Goal: Information Seeking & Learning: Learn about a topic

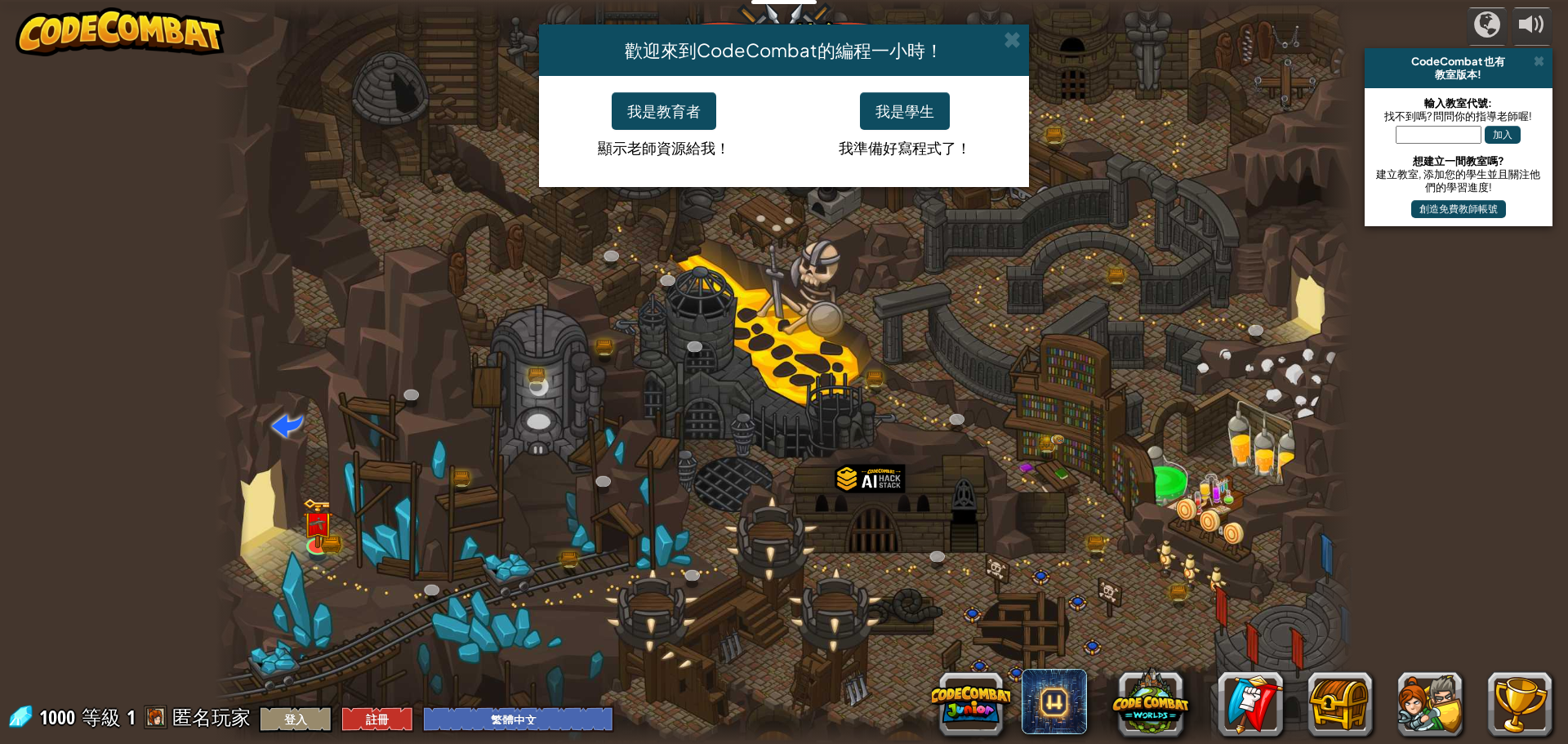
select select "zh-HANT"
click at [898, 113] on button "我是學生" at bounding box center [905, 111] width 90 height 37
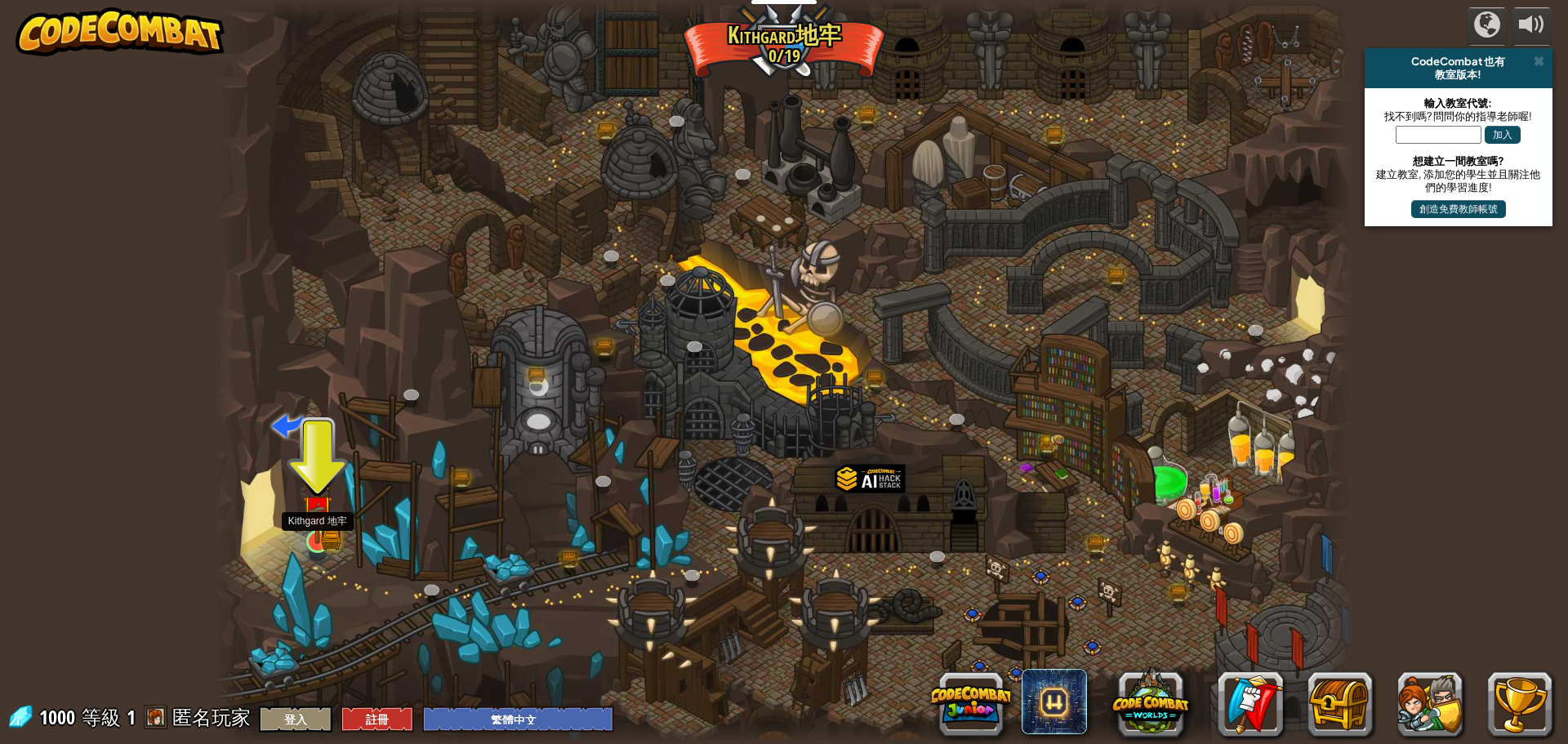
click at [311, 501] on img at bounding box center [317, 510] width 30 height 67
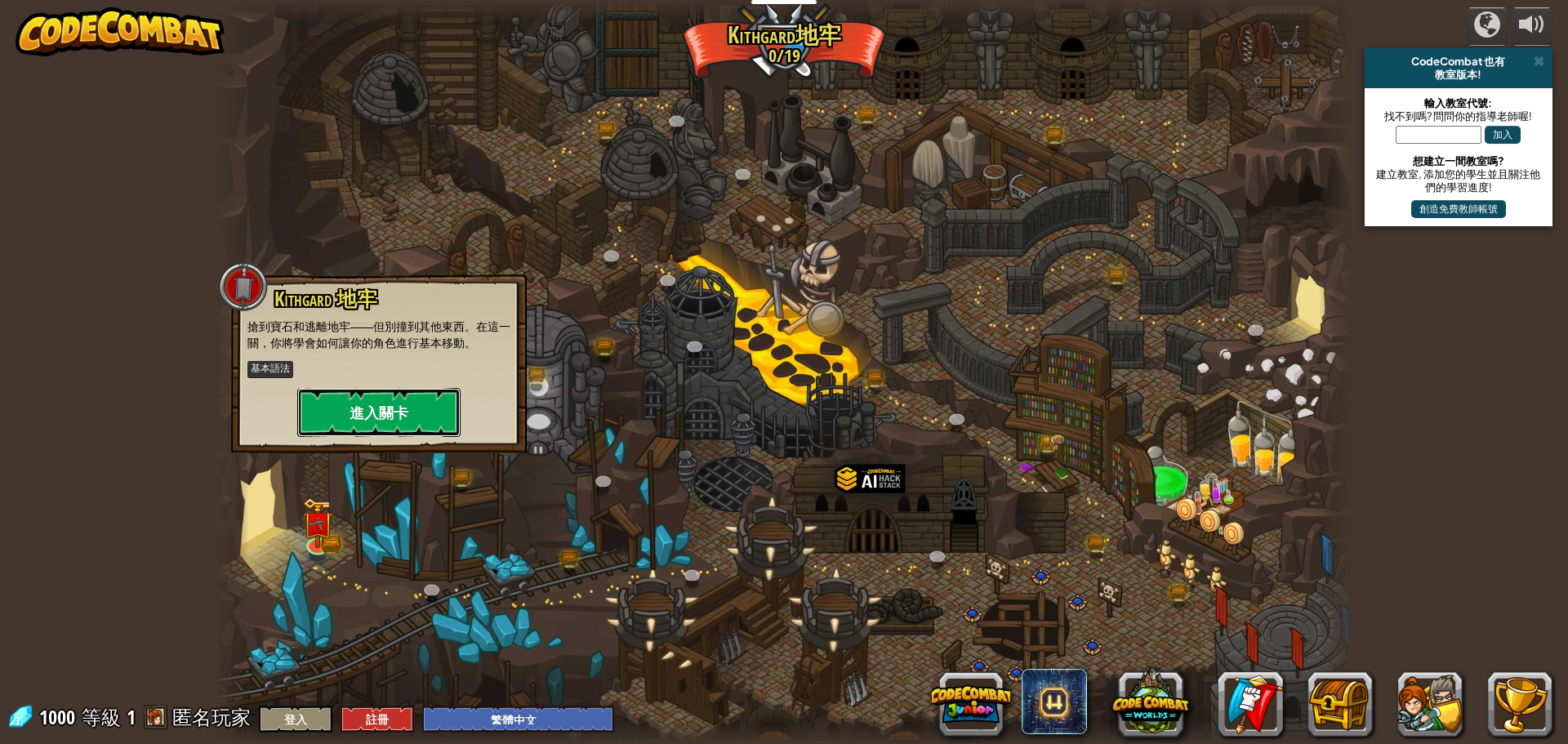
click at [370, 406] on button "進入關卡" at bounding box center [379, 412] width 164 height 49
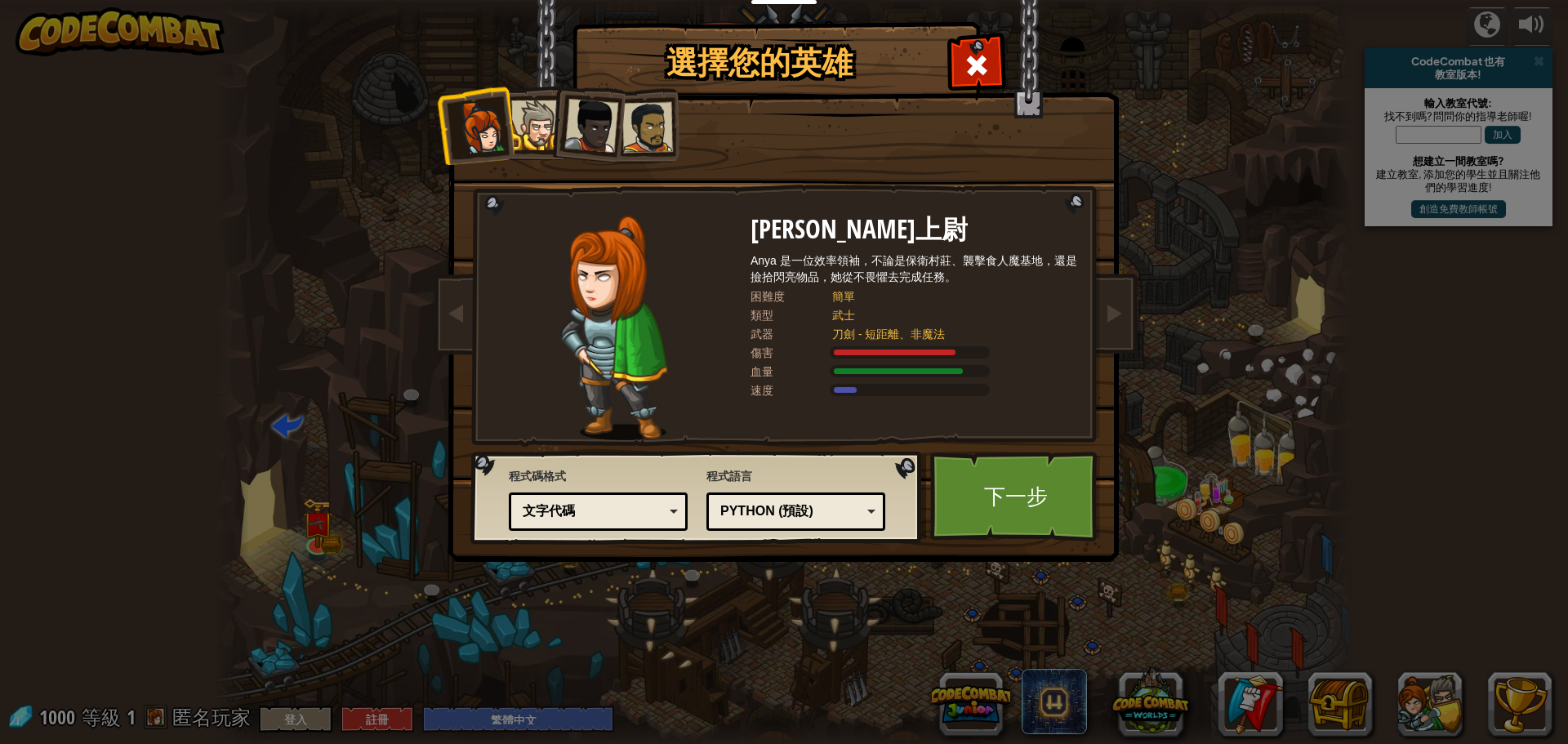
click at [549, 134] on li at bounding box center [586, 122] width 80 height 80
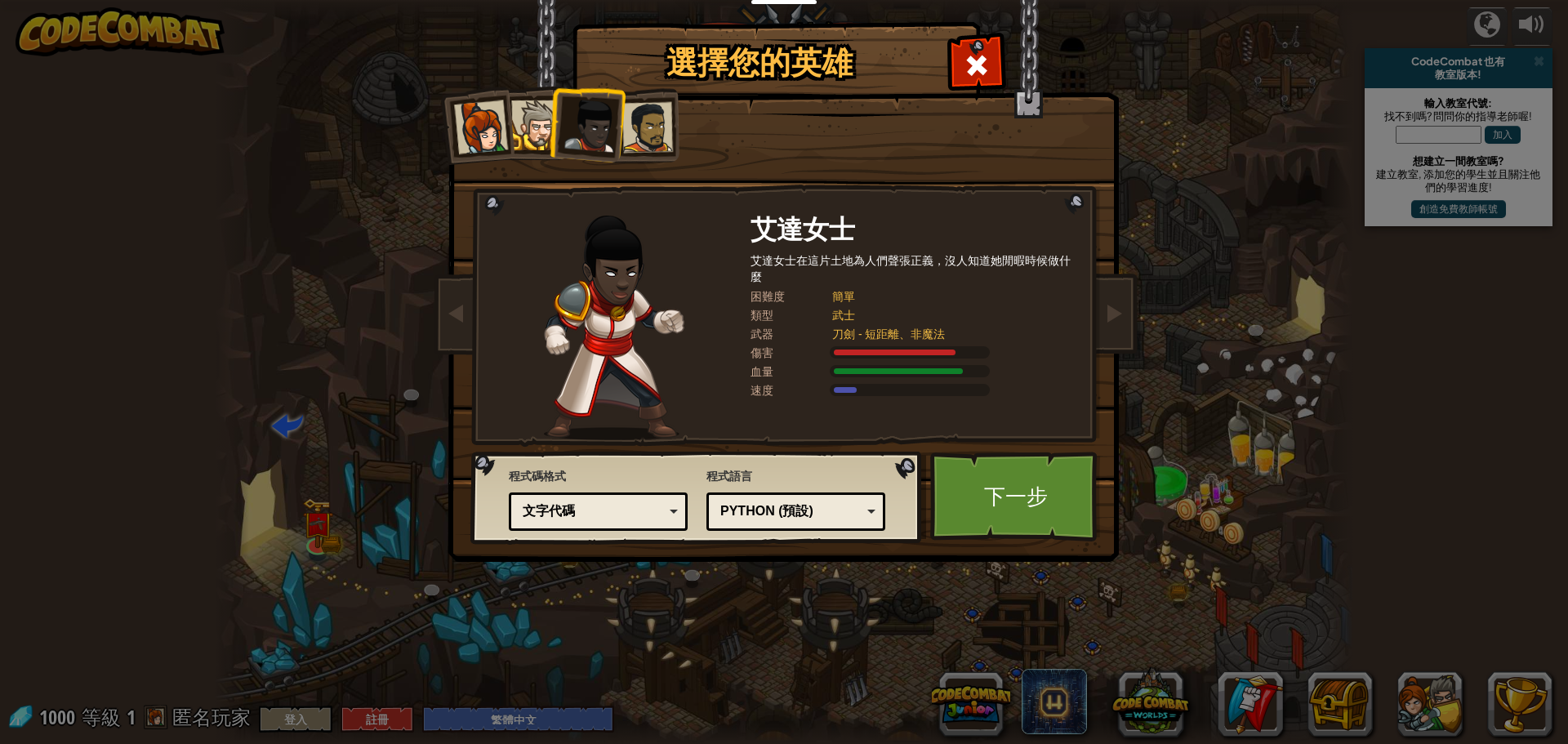
click at [594, 125] on div at bounding box center [592, 126] width 54 height 54
click at [598, 125] on div at bounding box center [592, 126] width 54 height 54
click at [655, 125] on div at bounding box center [648, 127] width 50 height 50
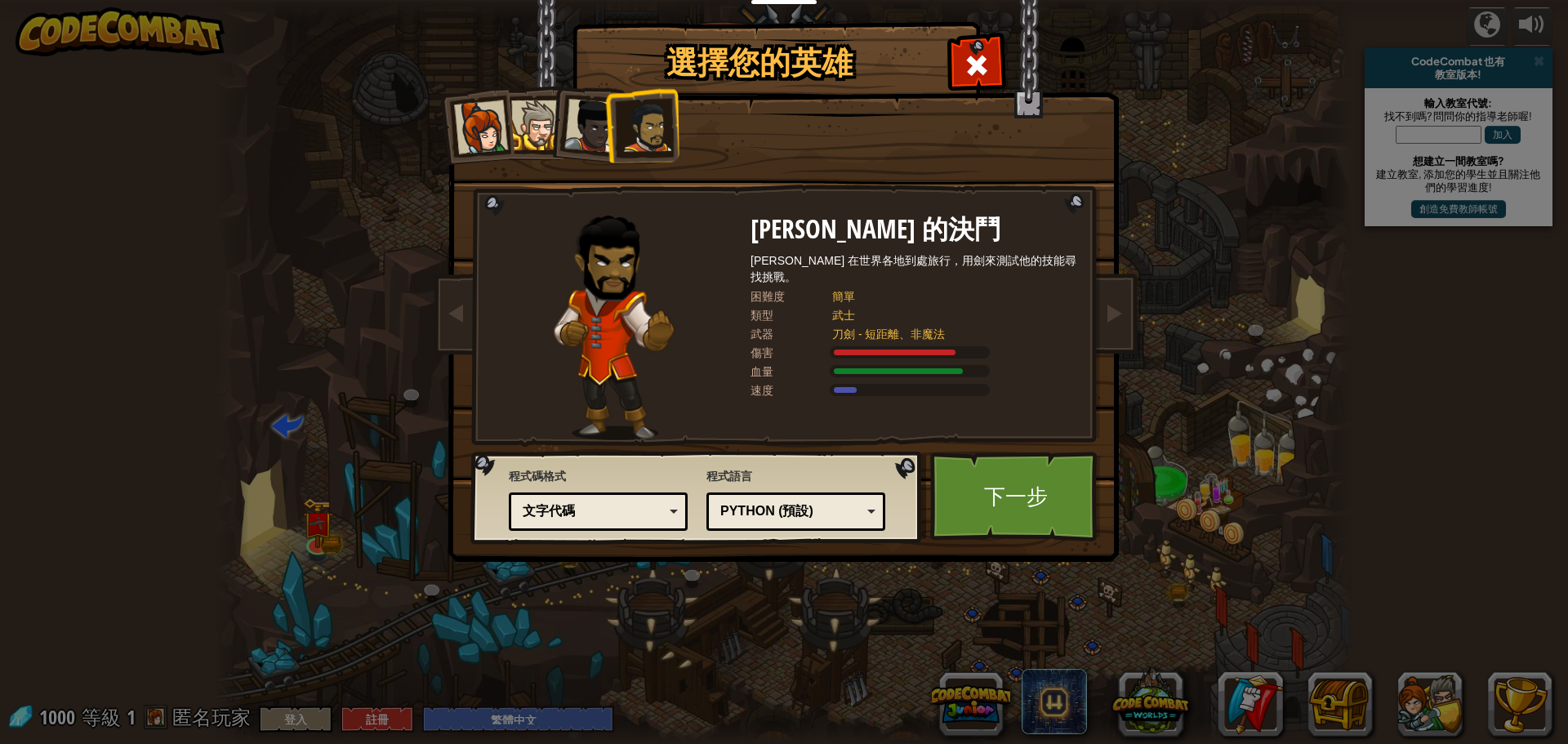
click at [609, 119] on li at bounding box center [642, 126] width 75 height 76
click at [604, 119] on div at bounding box center [592, 126] width 54 height 54
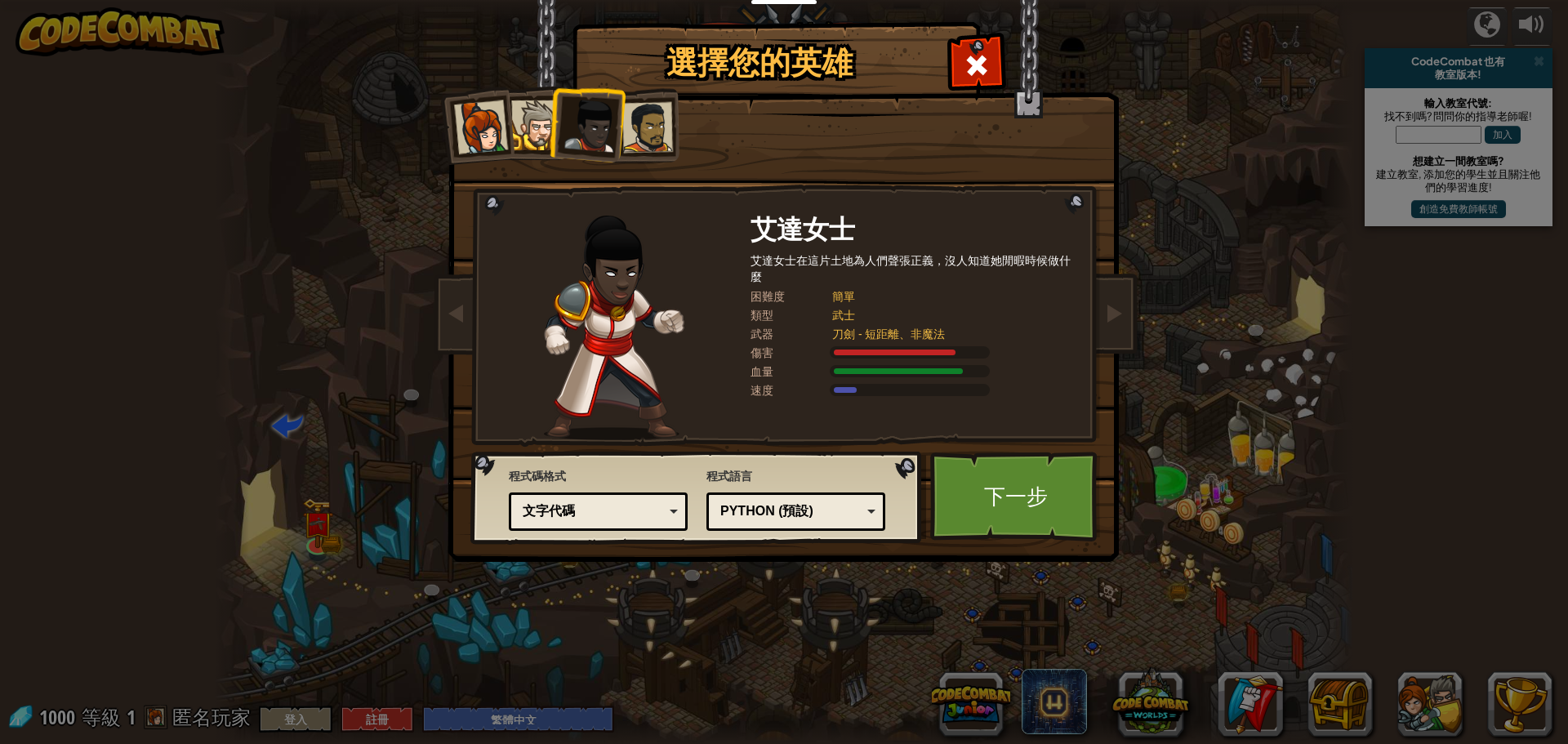
click at [547, 119] on div at bounding box center [536, 126] width 50 height 50
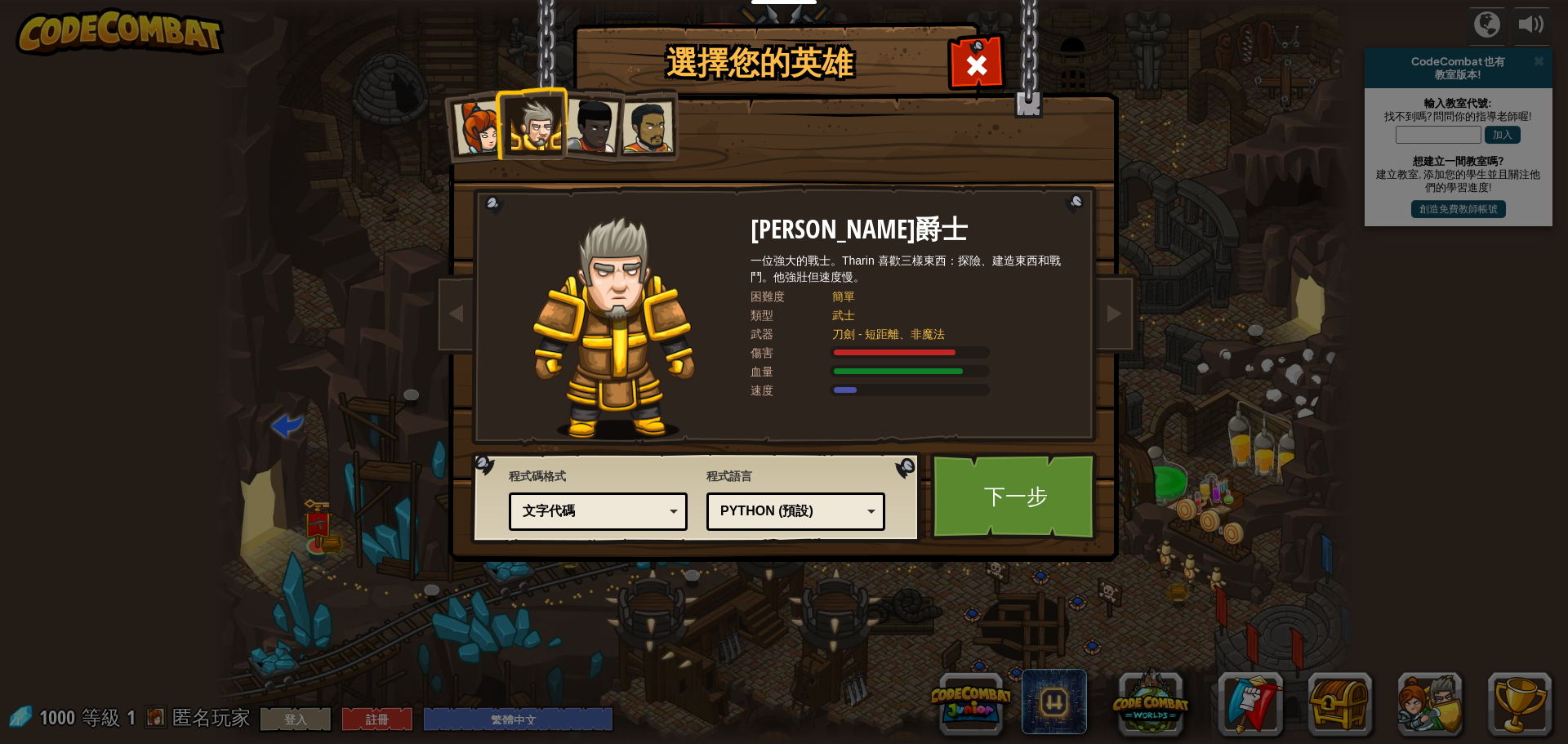
drag, startPoint x: 542, startPoint y: 119, endPoint x: 515, endPoint y: 119, distance: 27.0
click at [535, 119] on div at bounding box center [536, 126] width 50 height 50
click at [495, 119] on li at bounding box center [530, 123] width 74 height 74
click at [488, 119] on div at bounding box center [481, 127] width 54 height 54
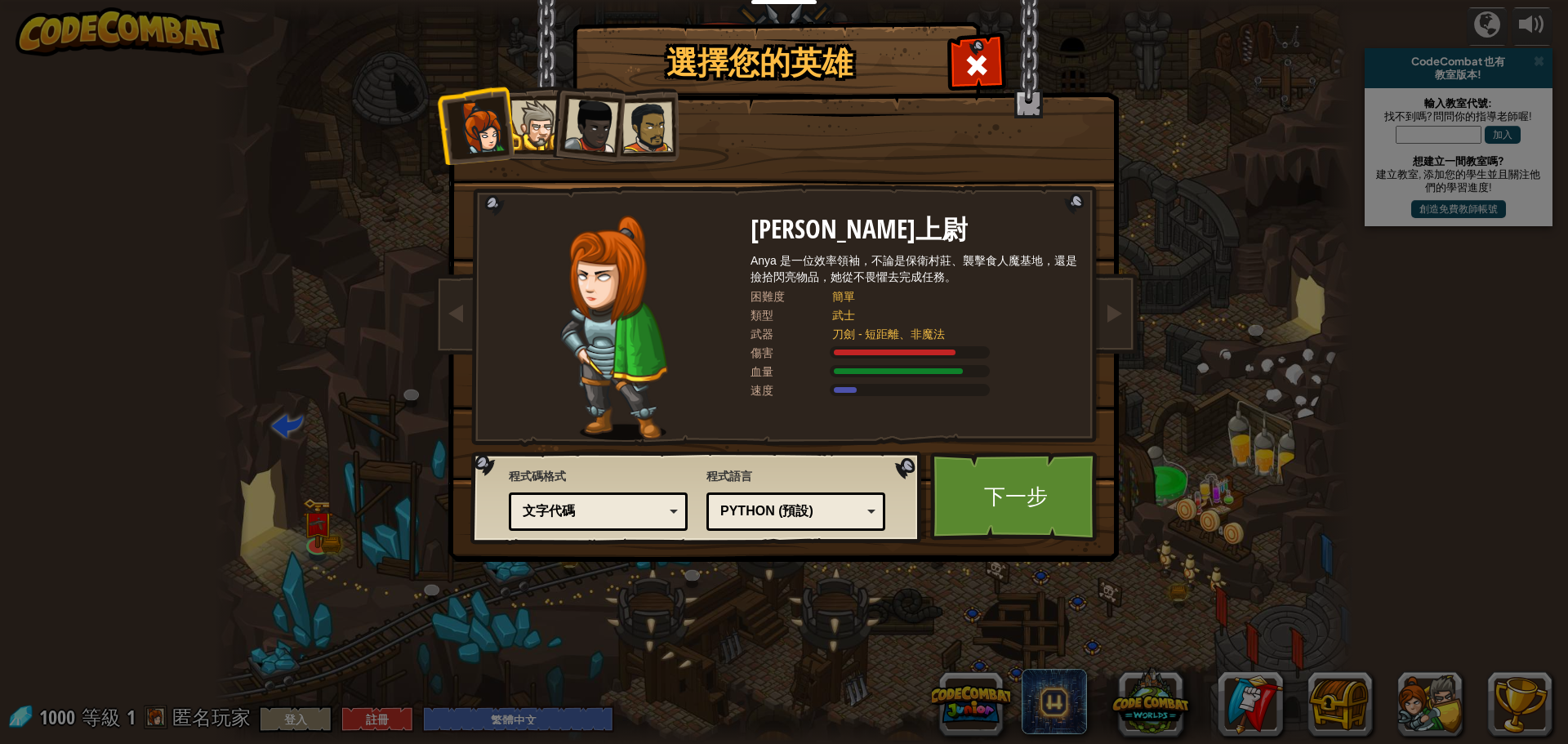
click at [488, 119] on div at bounding box center [481, 127] width 54 height 54
drag, startPoint x: 612, startPoint y: 126, endPoint x: 598, endPoint y: 126, distance: 14.0
click at [606, 126] on li at bounding box center [586, 122] width 80 height 80
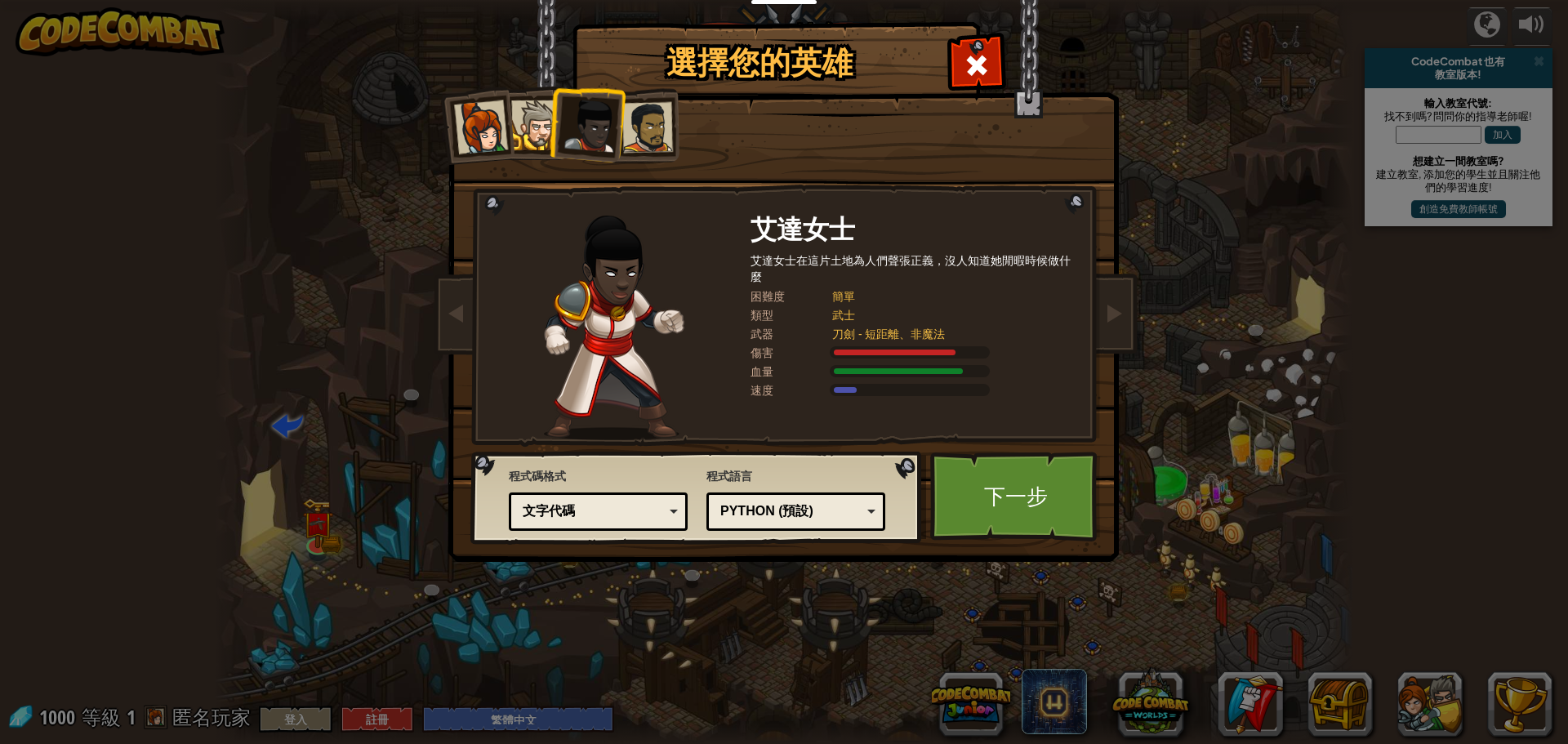
click at [594, 126] on div at bounding box center [592, 126] width 54 height 54
click at [651, 124] on div at bounding box center [648, 127] width 50 height 50
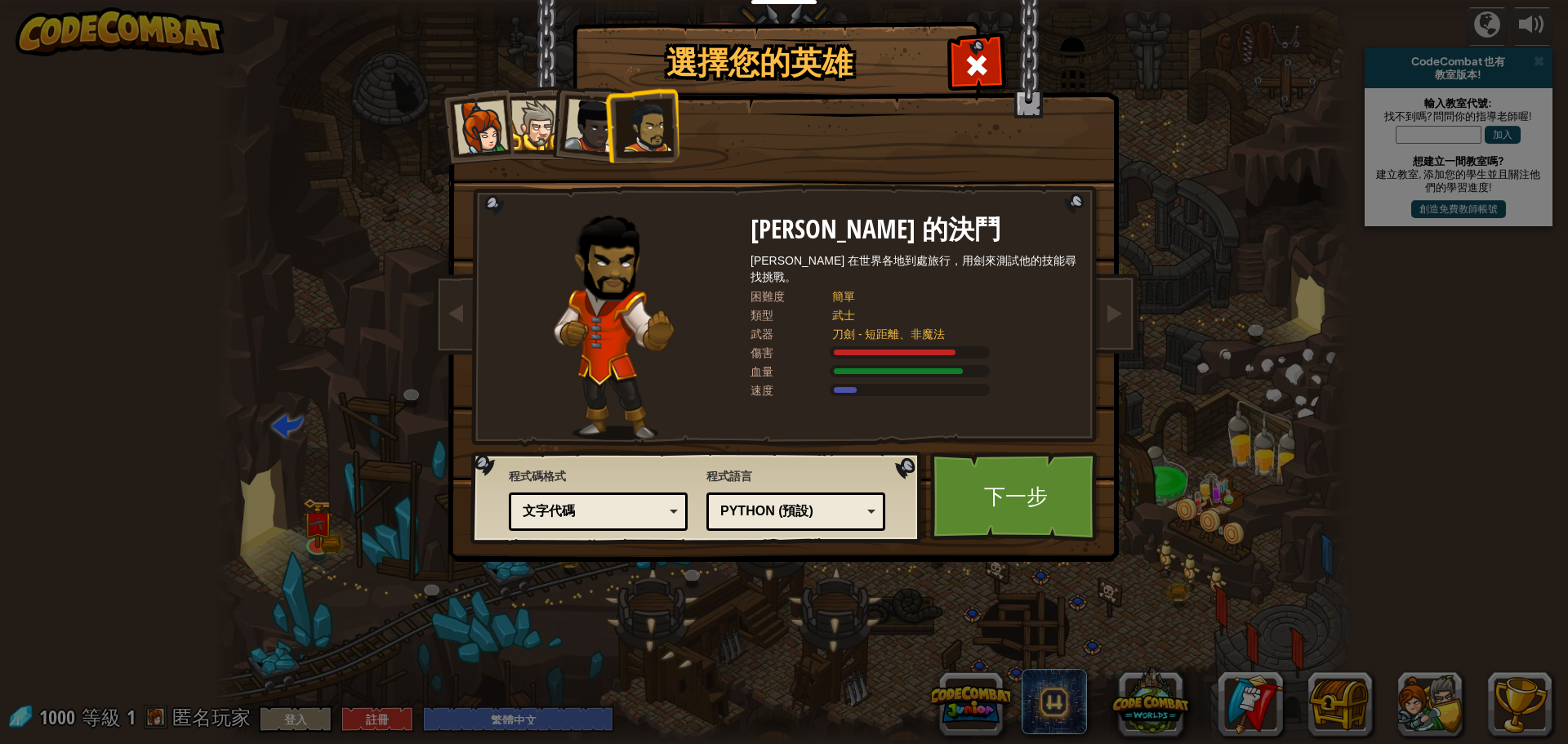
click at [651, 124] on div at bounding box center [648, 127] width 50 height 50
click at [516, 88] on ol at bounding box center [785, 88] width 674 height 0
click at [519, 123] on div at bounding box center [536, 126] width 50 height 50
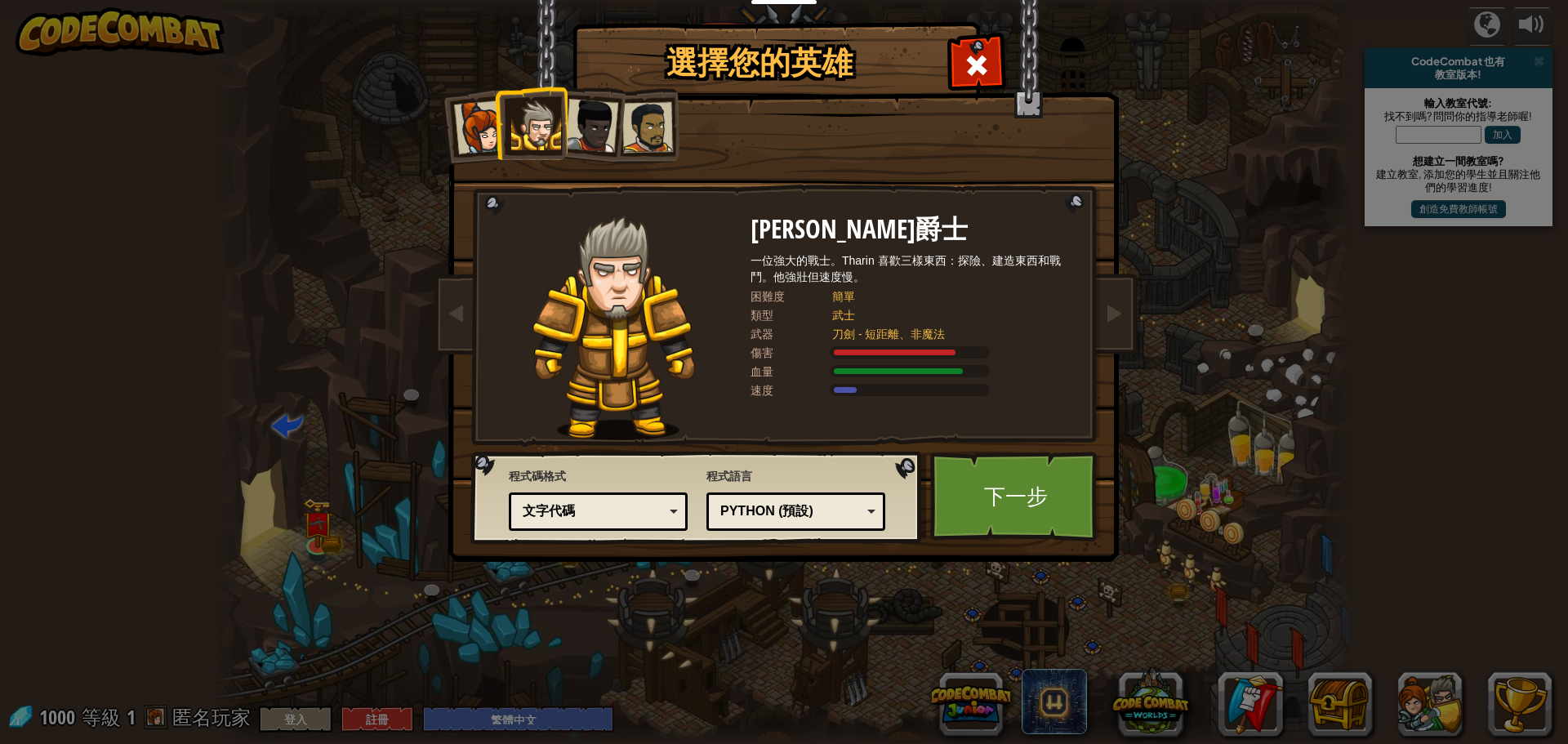
click at [519, 123] on div at bounding box center [536, 126] width 50 height 50
click at [459, 124] on div at bounding box center [481, 127] width 54 height 54
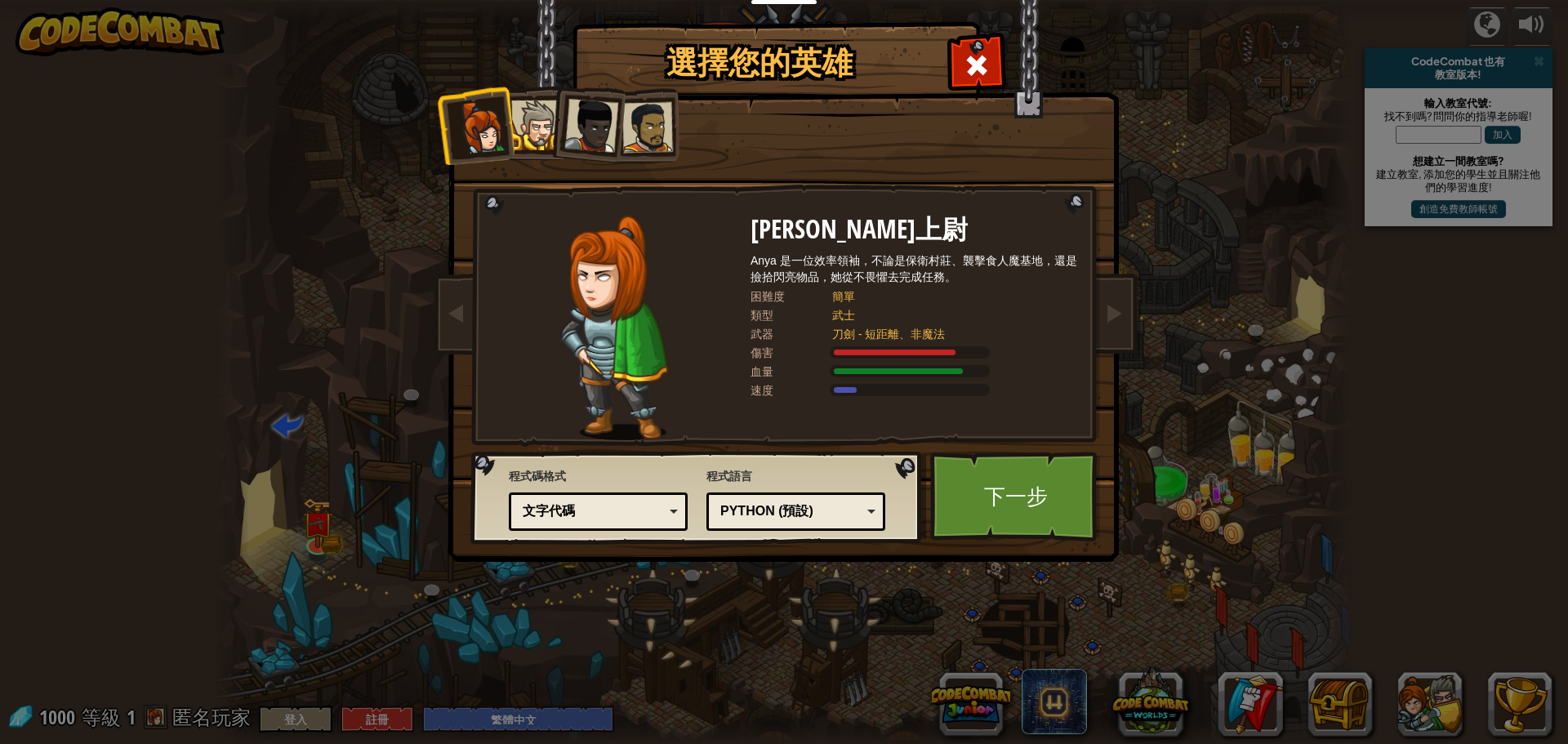
click at [459, 124] on div at bounding box center [481, 127] width 54 height 54
click at [599, 520] on div "文字代碼" at bounding box center [593, 512] width 141 height 19
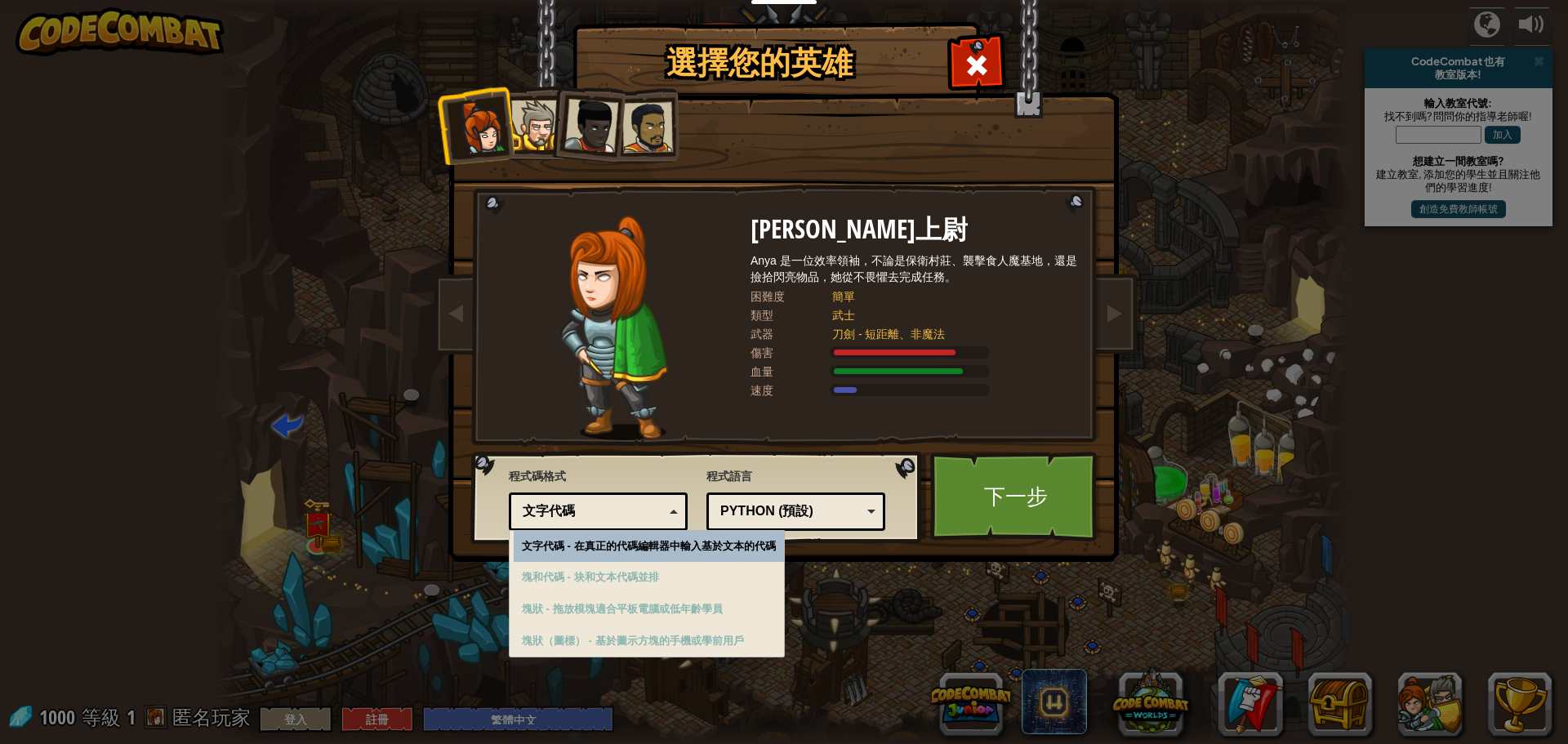
click at [605, 518] on div "文字代碼" at bounding box center [593, 512] width 141 height 19
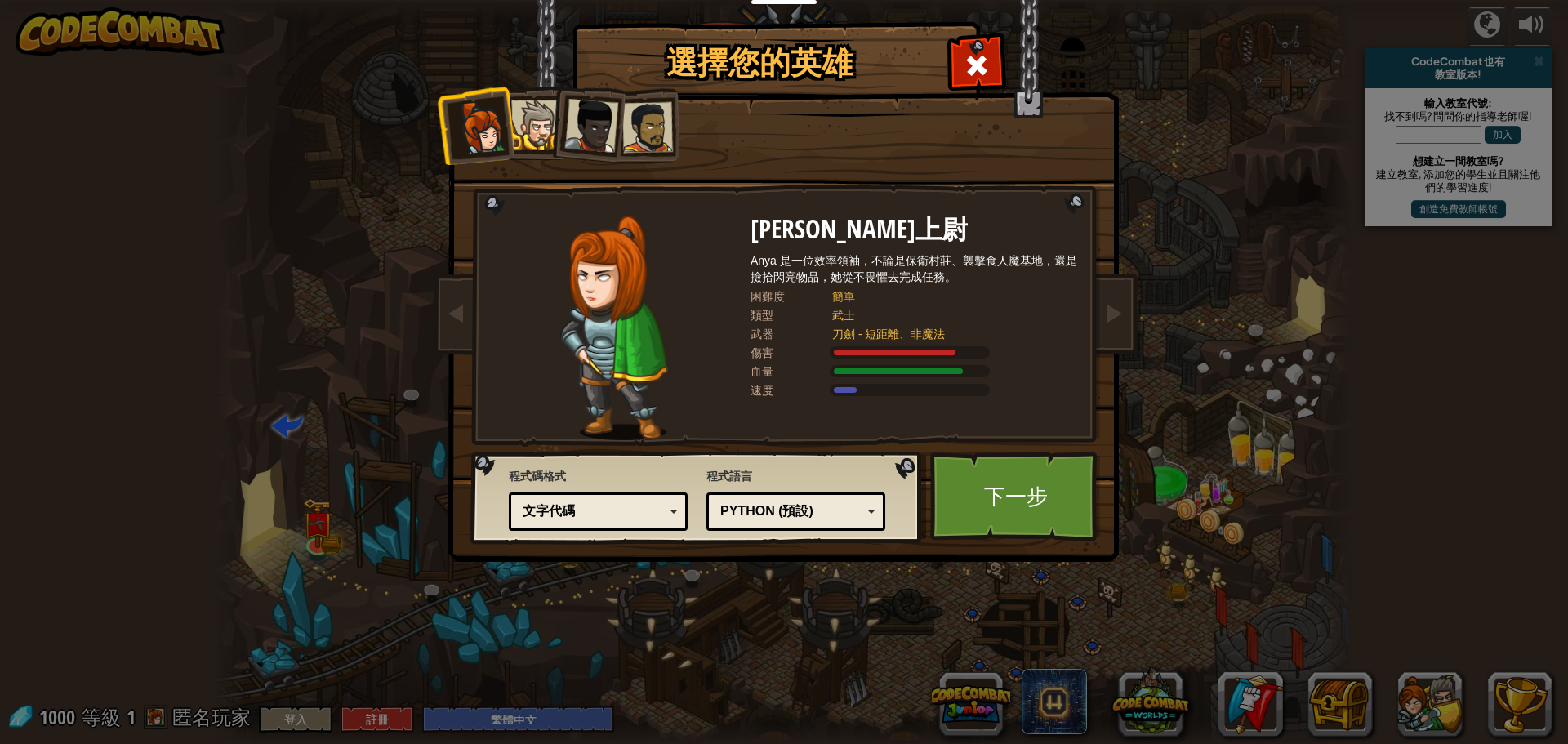
click at [536, 126] on div at bounding box center [536, 126] width 50 height 50
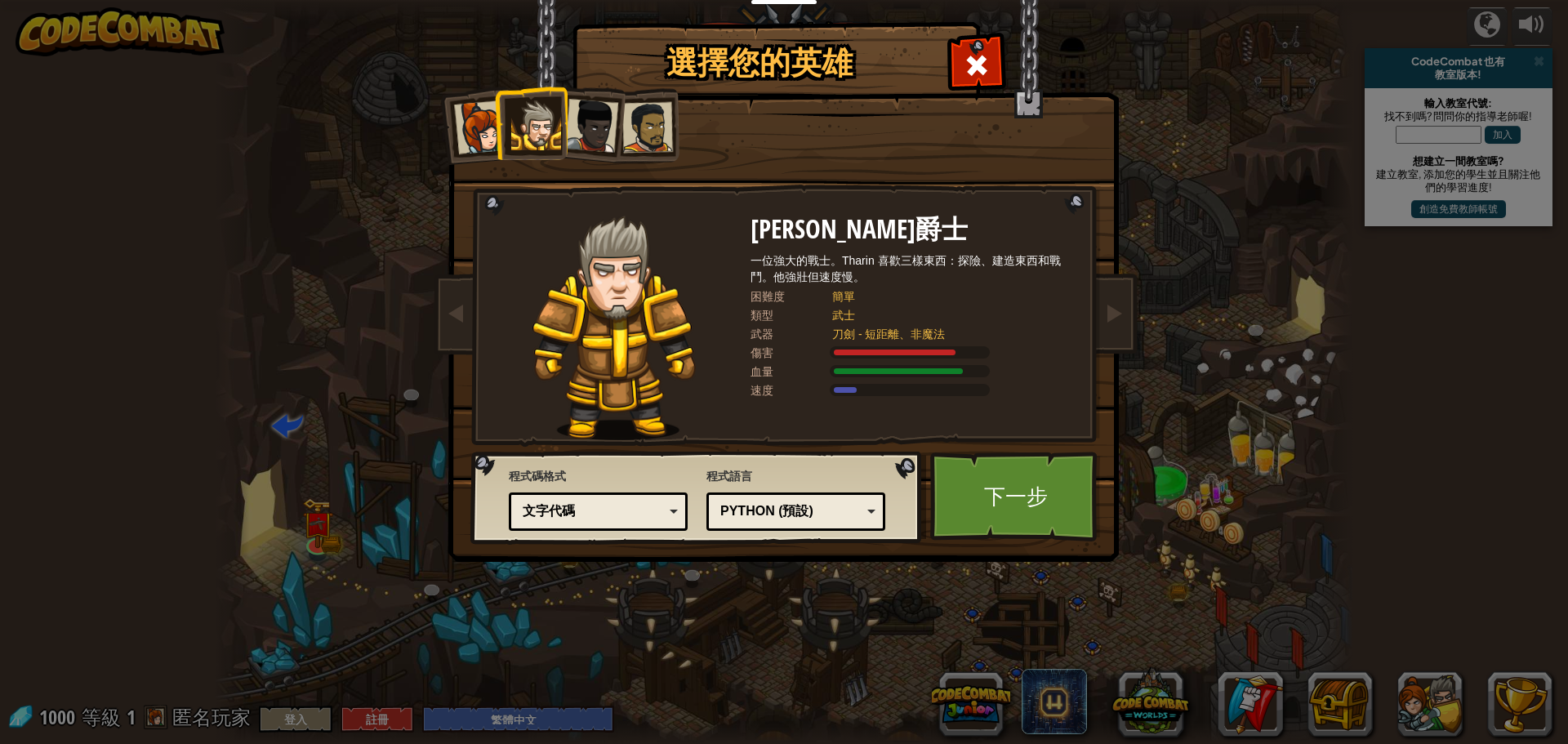
click at [588, 125] on div at bounding box center [592, 126] width 54 height 54
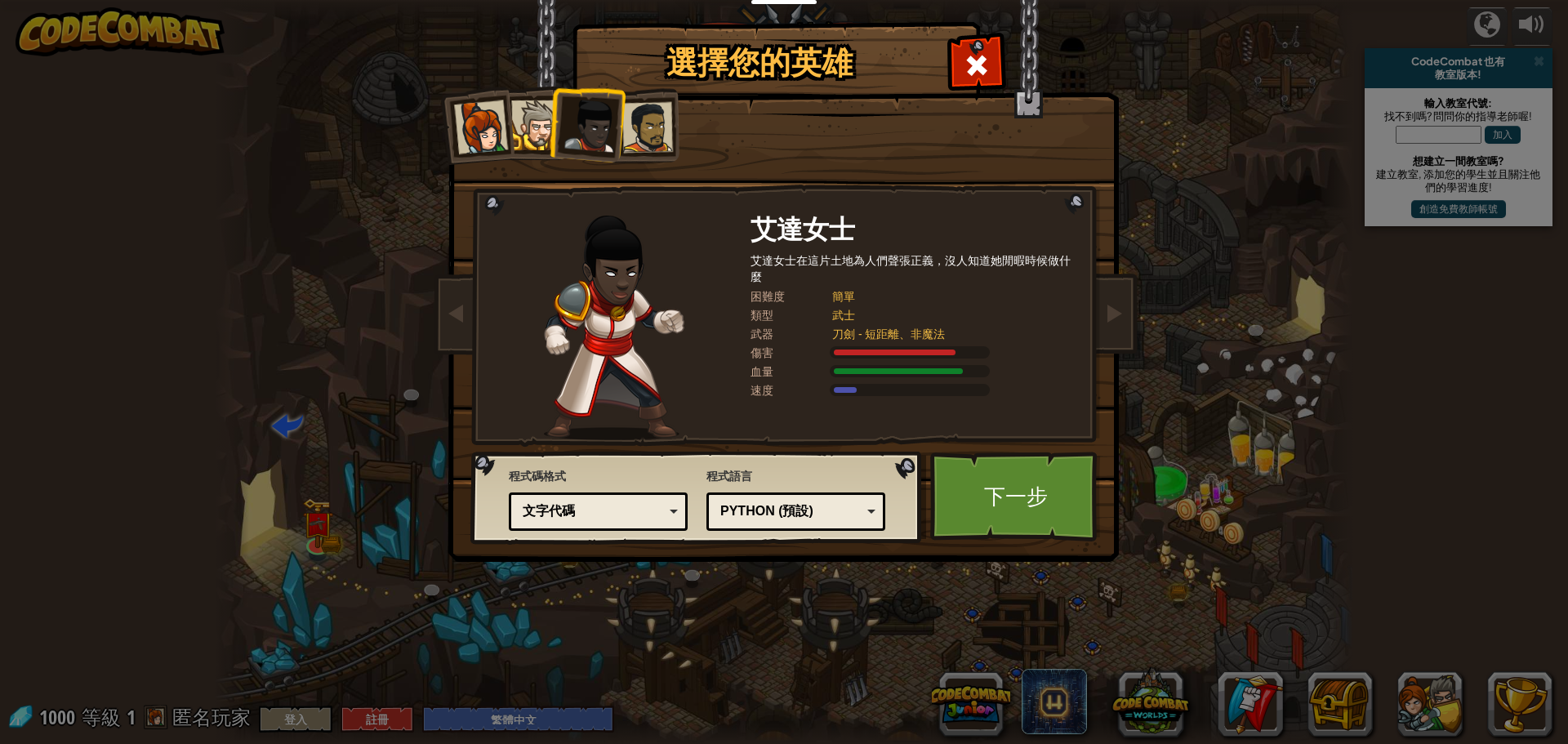
click at [588, 125] on div at bounding box center [592, 126] width 54 height 54
click at [638, 125] on div at bounding box center [648, 127] width 50 height 50
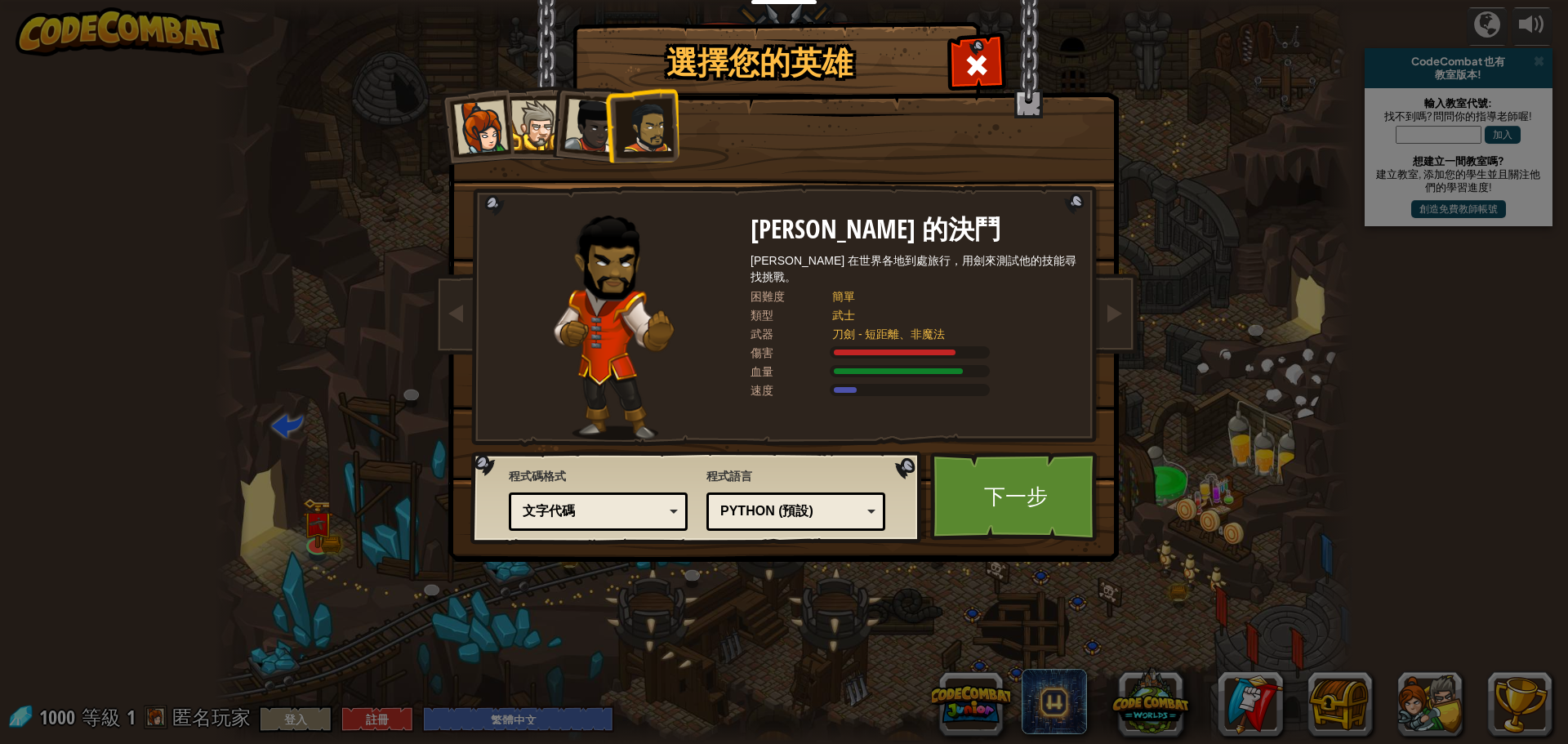
click at [639, 125] on div at bounding box center [648, 127] width 50 height 50
click at [483, 125] on div at bounding box center [481, 127] width 54 height 54
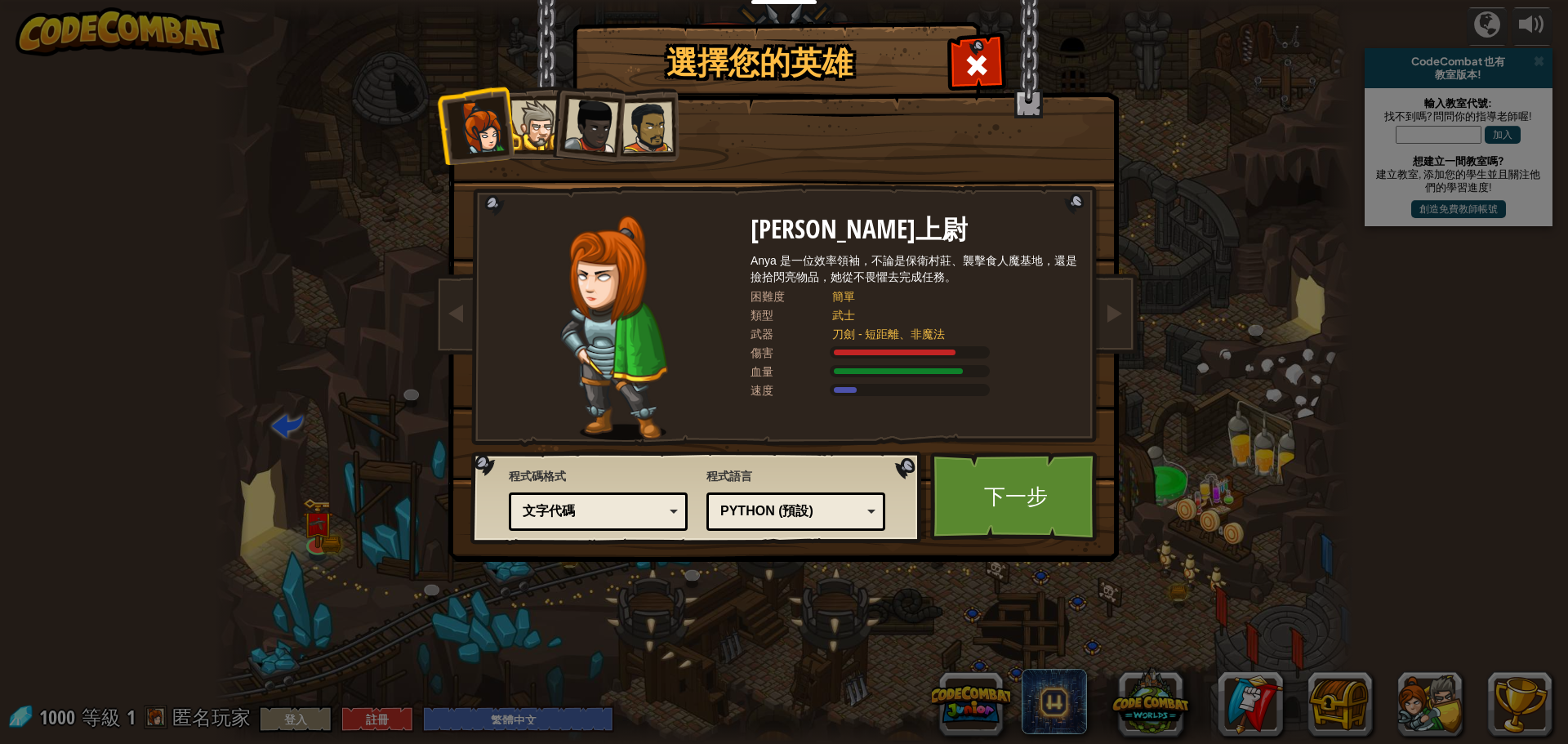
click at [483, 125] on div at bounding box center [481, 127] width 54 height 54
click at [1014, 512] on link "下一步" at bounding box center [1015, 496] width 171 height 90
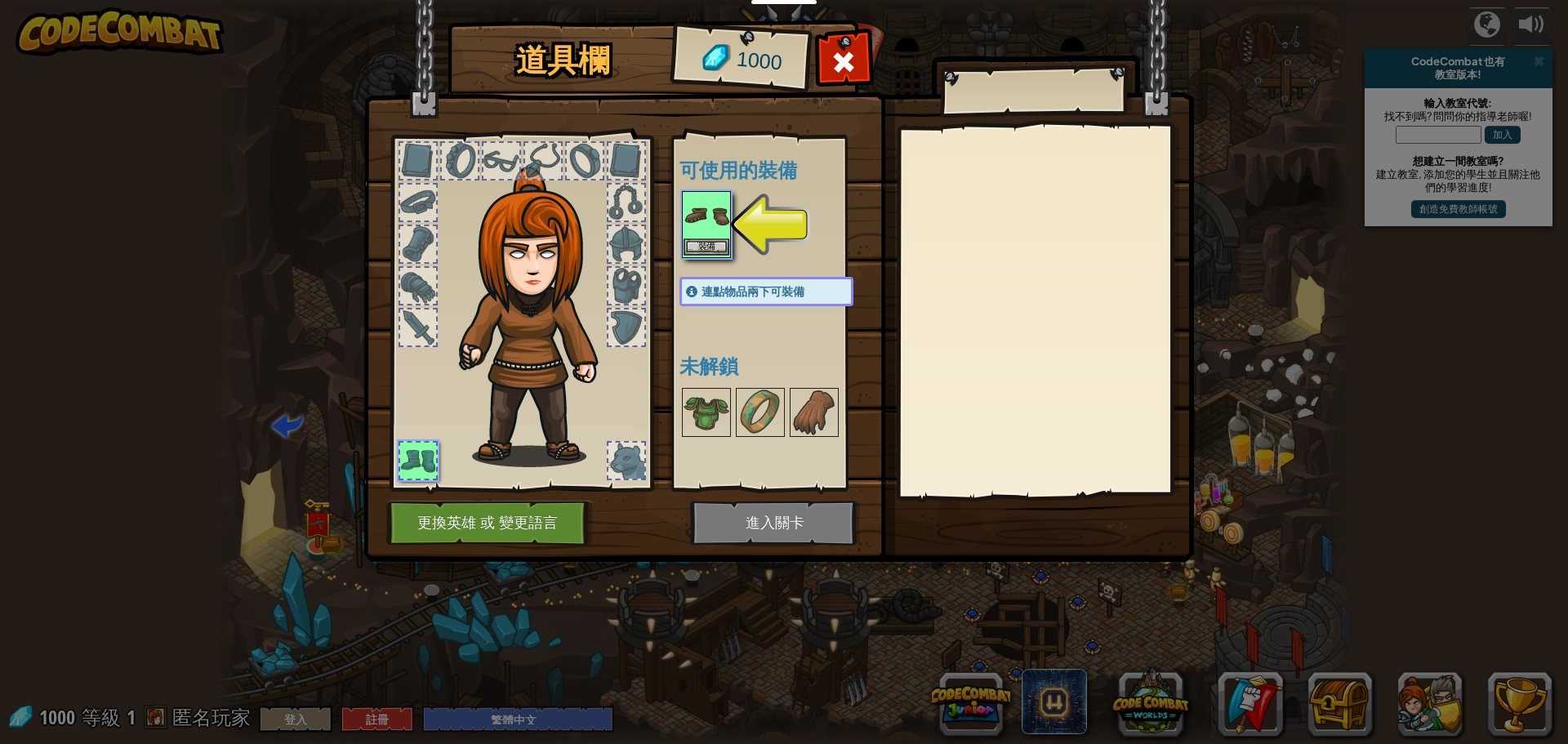
click at [718, 219] on img at bounding box center [706, 216] width 46 height 46
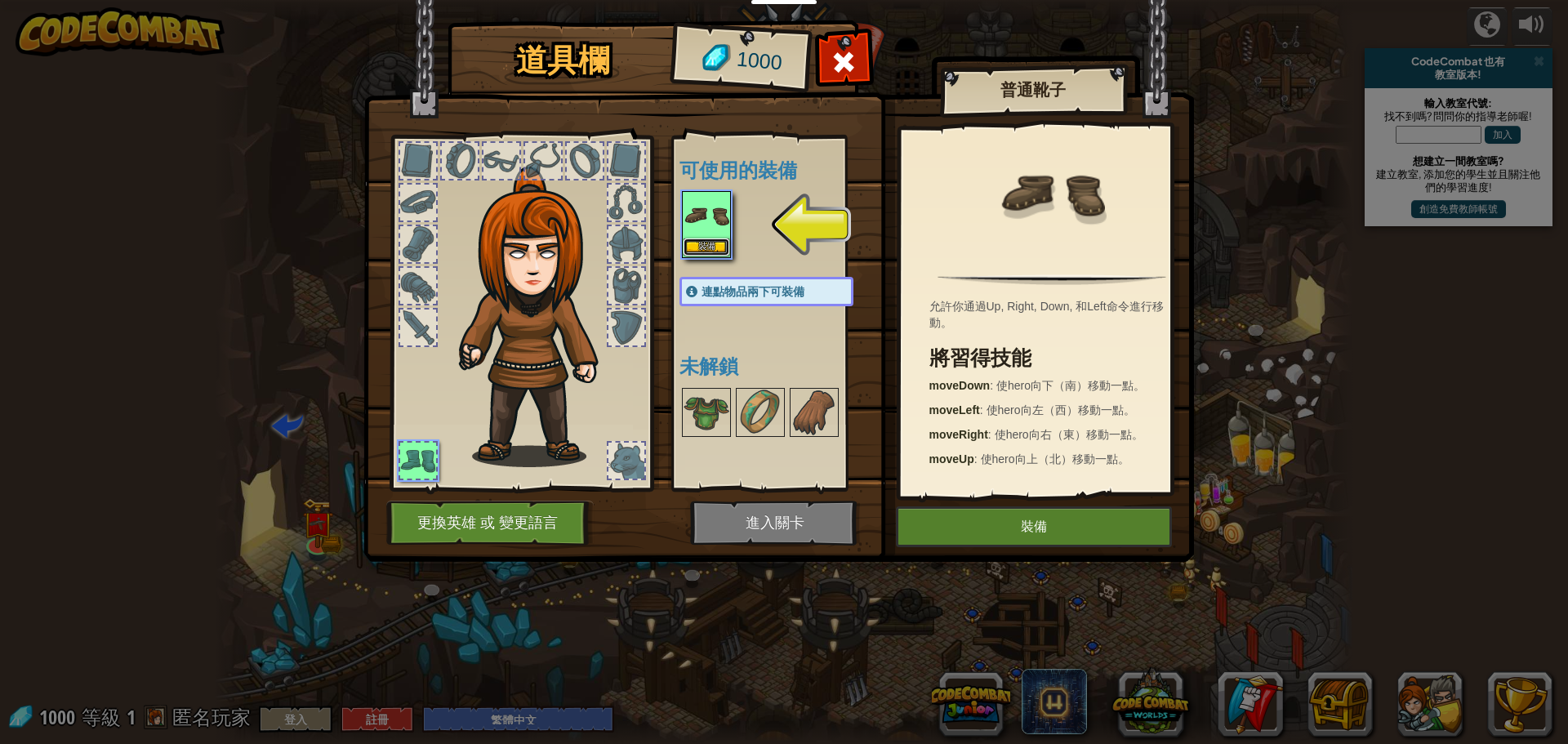
click at [720, 250] on button "裝備" at bounding box center [706, 247] width 46 height 17
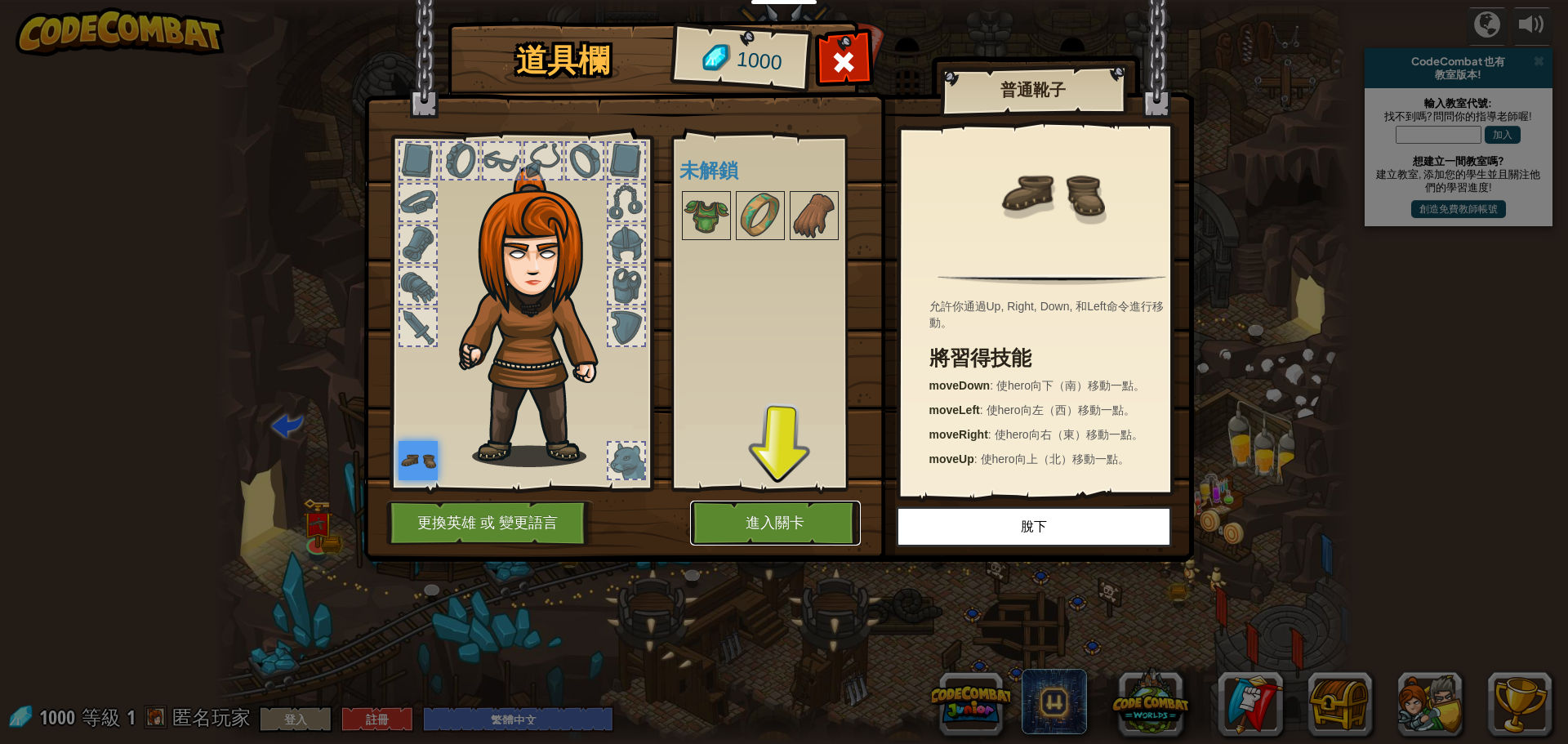
click at [792, 514] on button "進入關卡" at bounding box center [775, 523] width 171 height 45
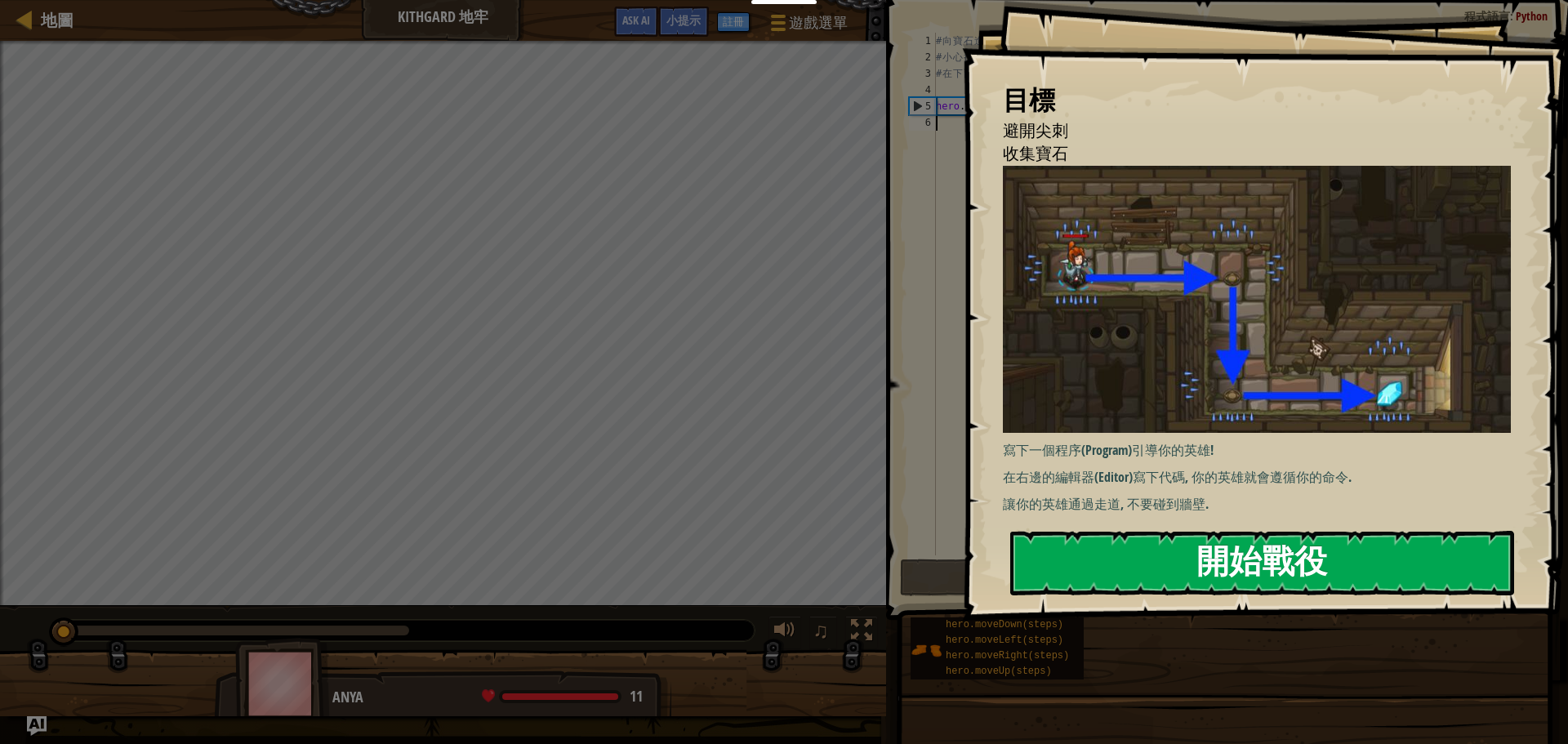
click at [1206, 547] on button "開始戰役" at bounding box center [1262, 563] width 504 height 64
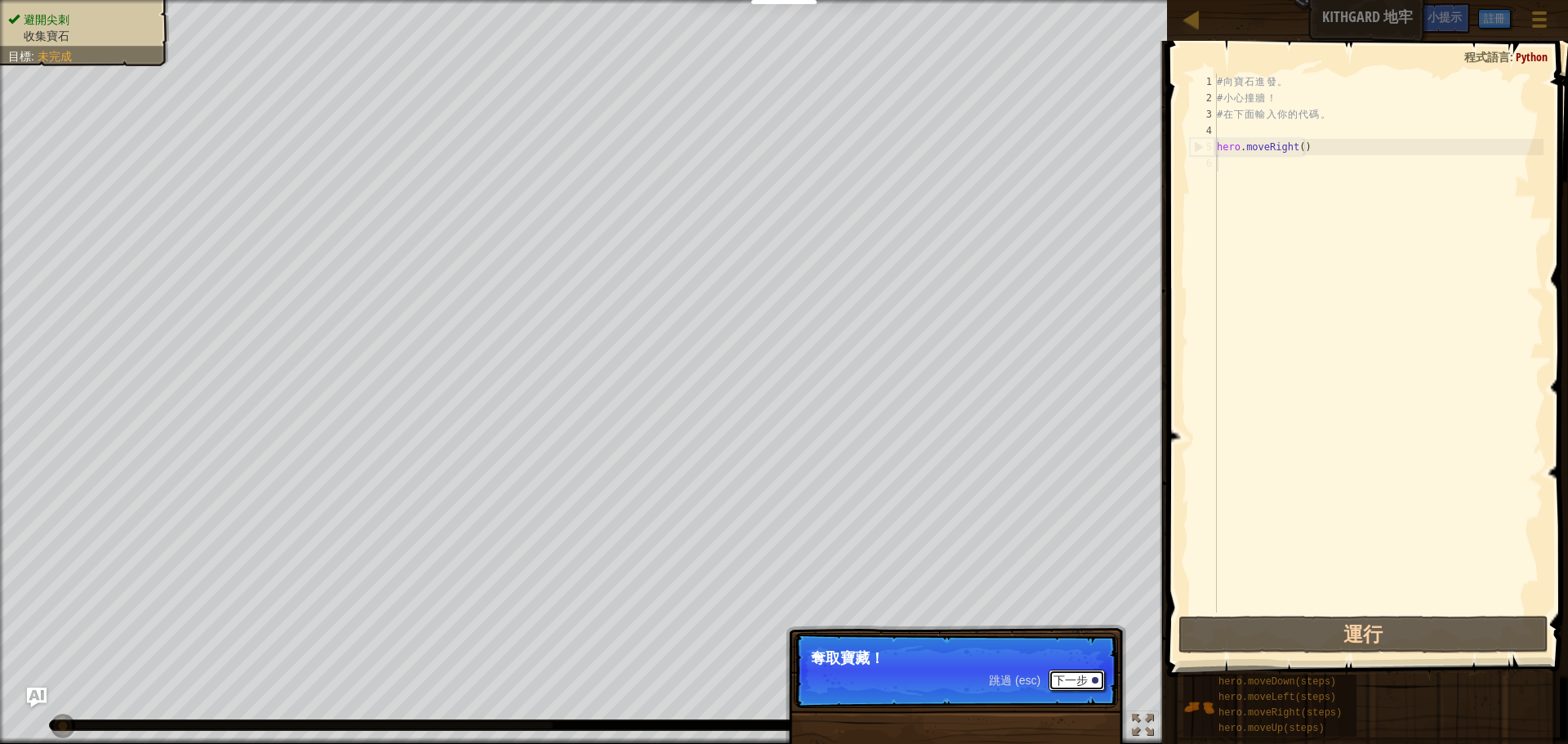
click at [1074, 679] on button "下一步" at bounding box center [1077, 680] width 56 height 22
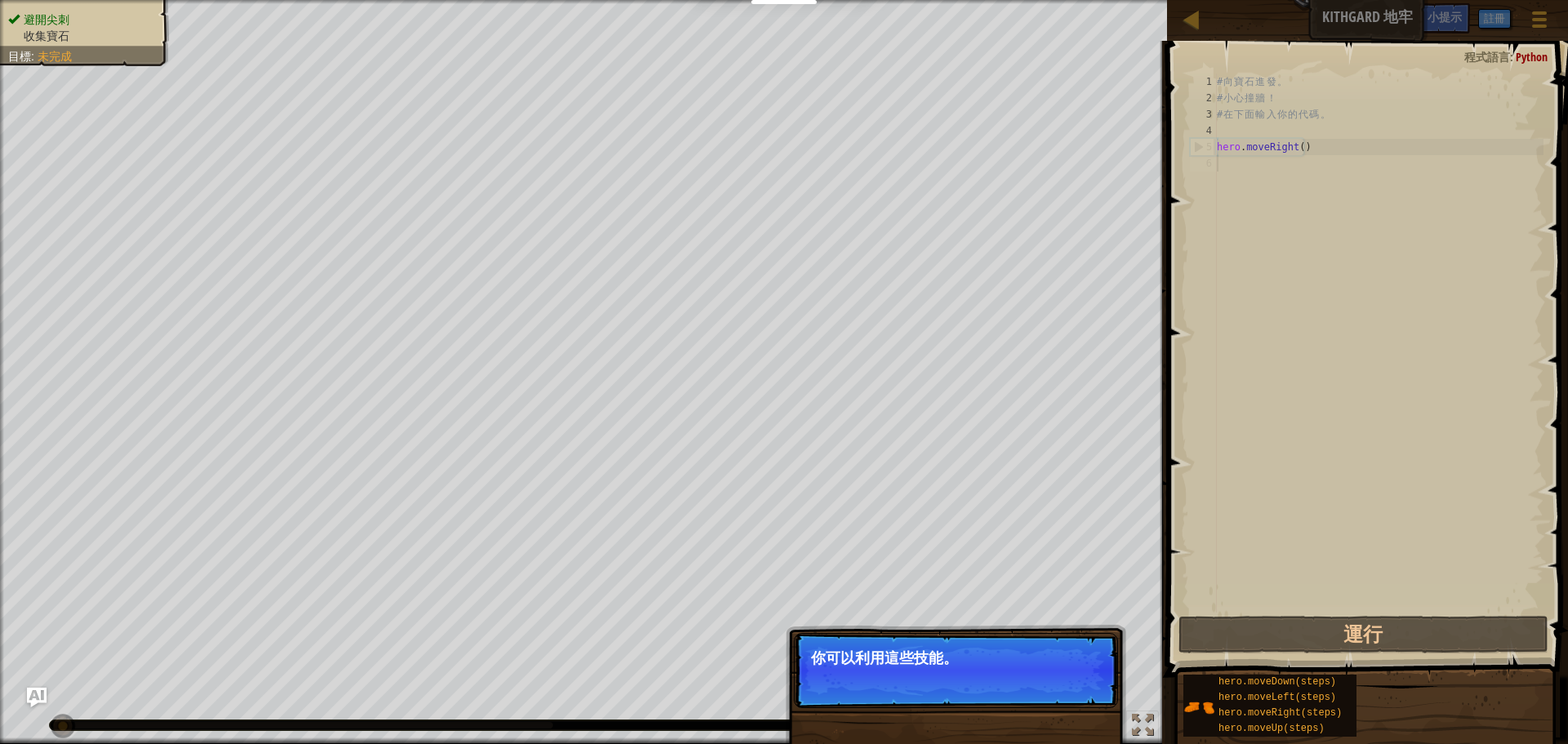
click at [1063, 679] on button "下一步" at bounding box center [1077, 680] width 56 height 22
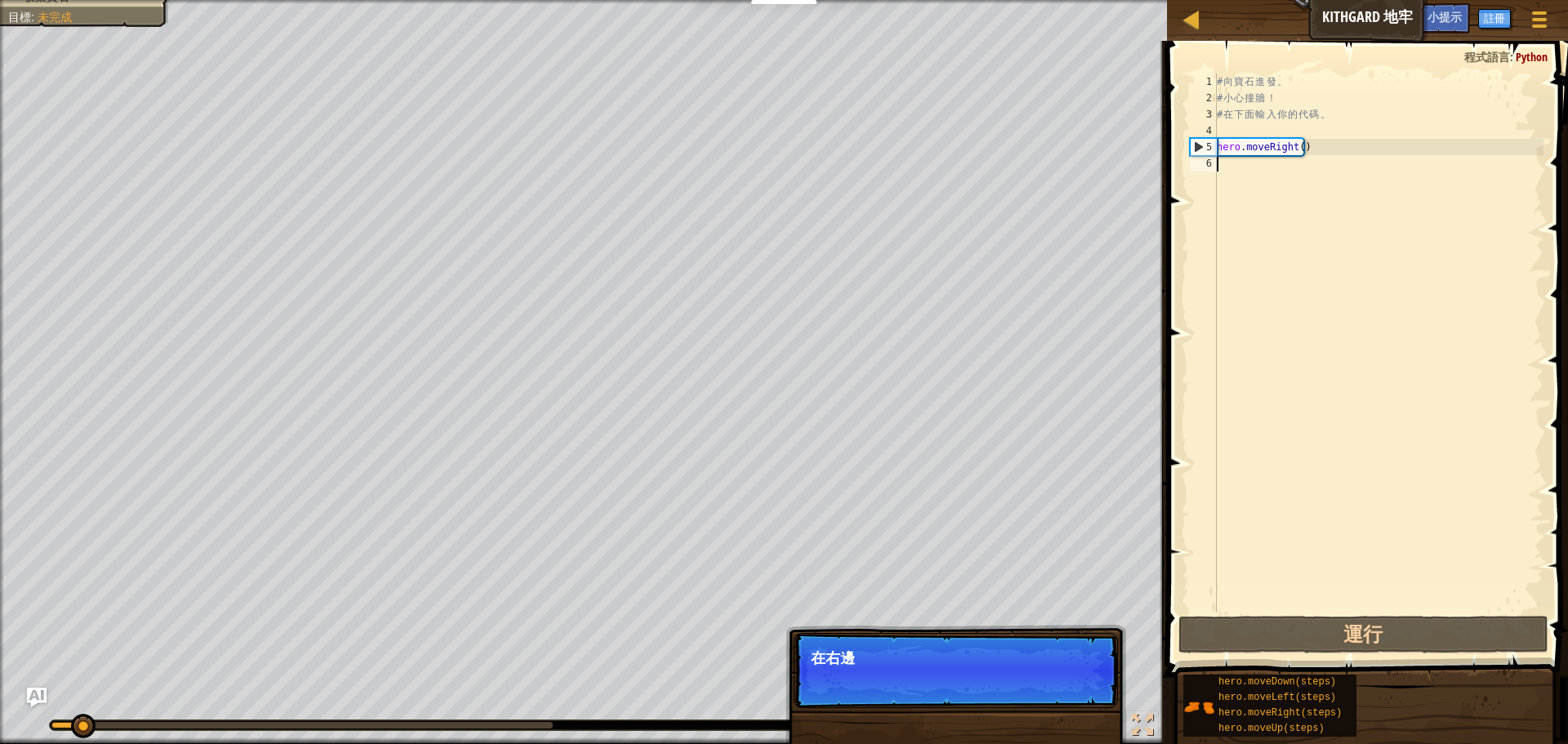
click at [1072, 679] on p "跳過 (esc) 下一步 在右邊" at bounding box center [956, 670] width 324 height 75
click at [1072, 679] on p "跳過 (esc) 下一步 在右邊輸入你的代碼。" at bounding box center [956, 670] width 324 height 75
click at [1072, 679] on button "下一步" at bounding box center [1077, 680] width 56 height 22
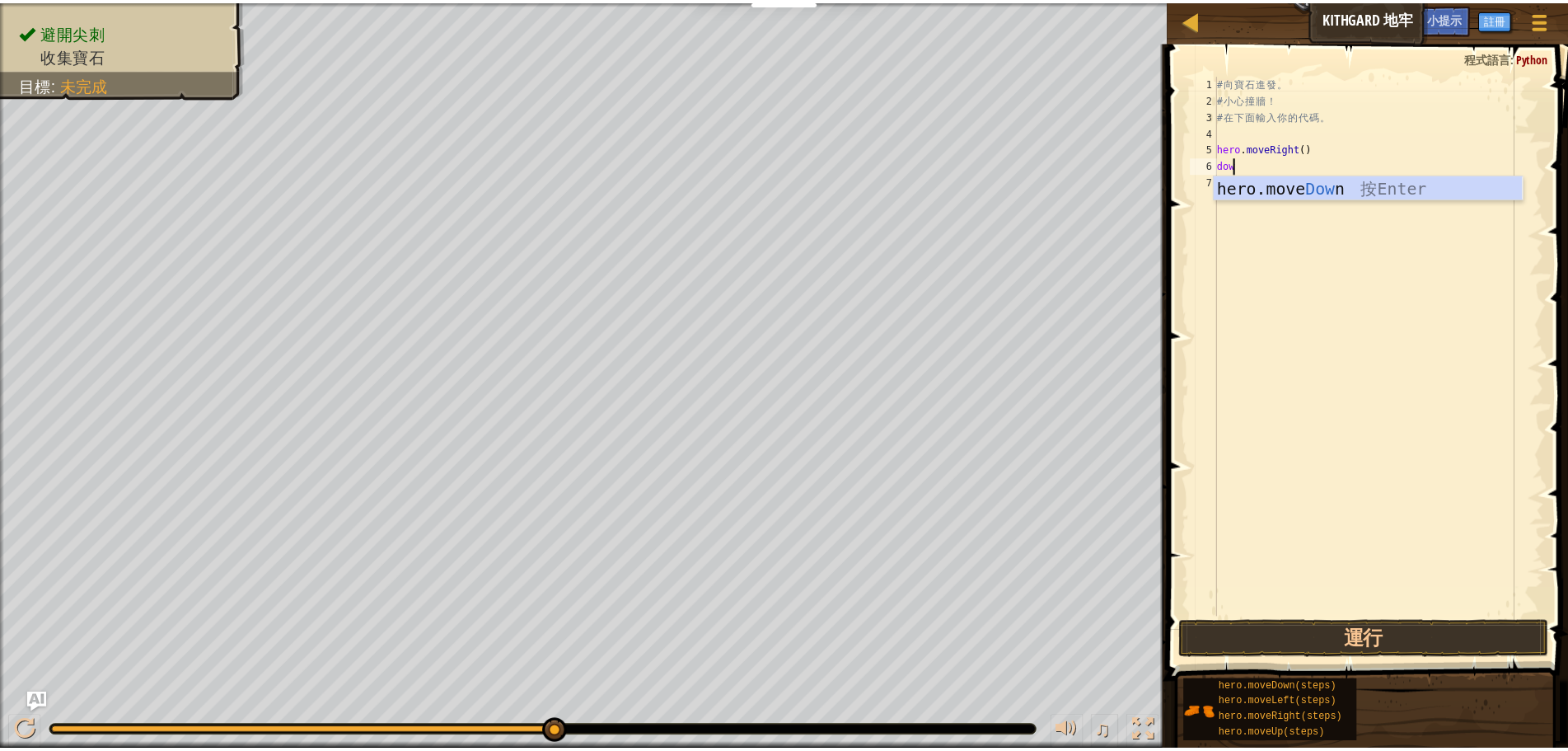
scroll to position [7, 1]
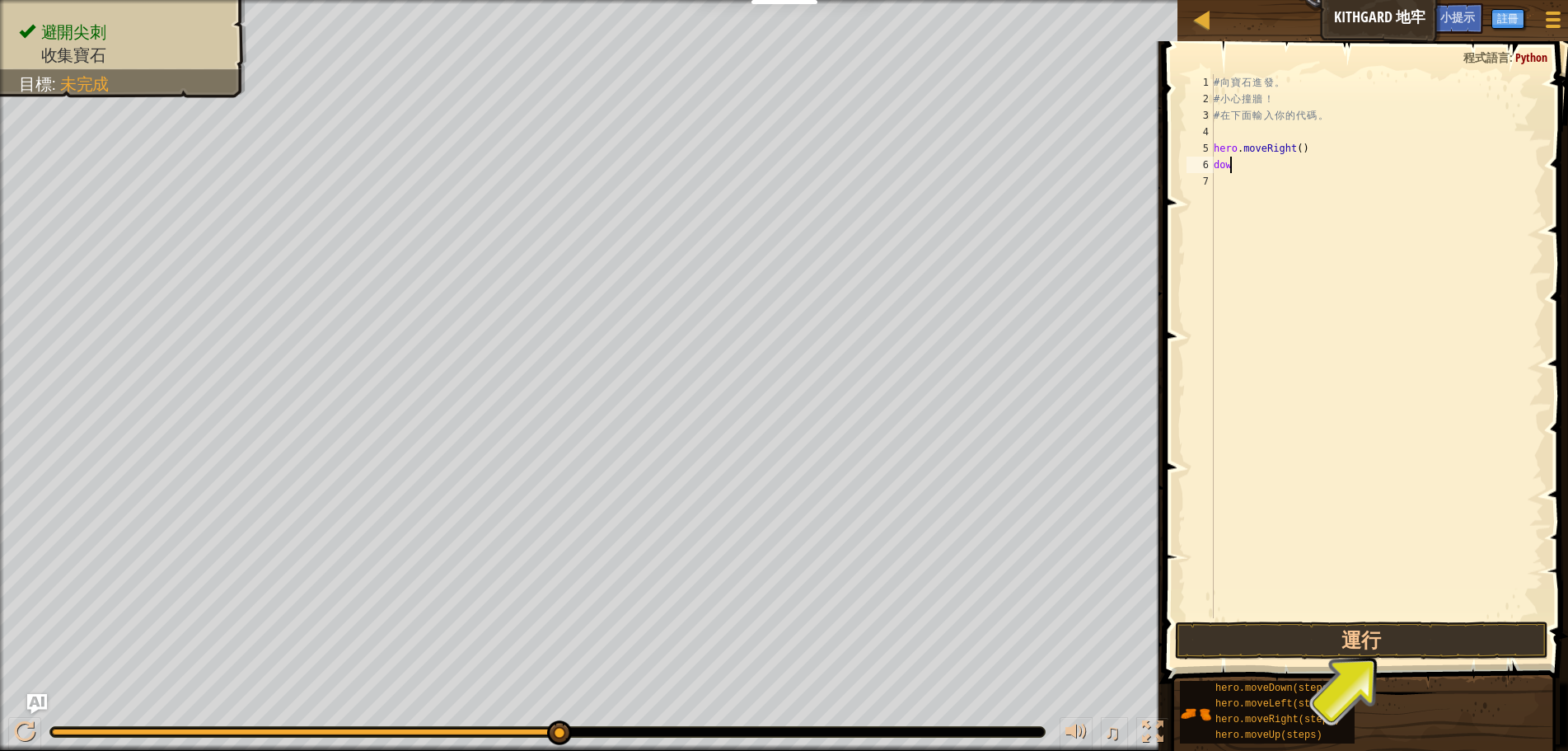
type textarea "down"
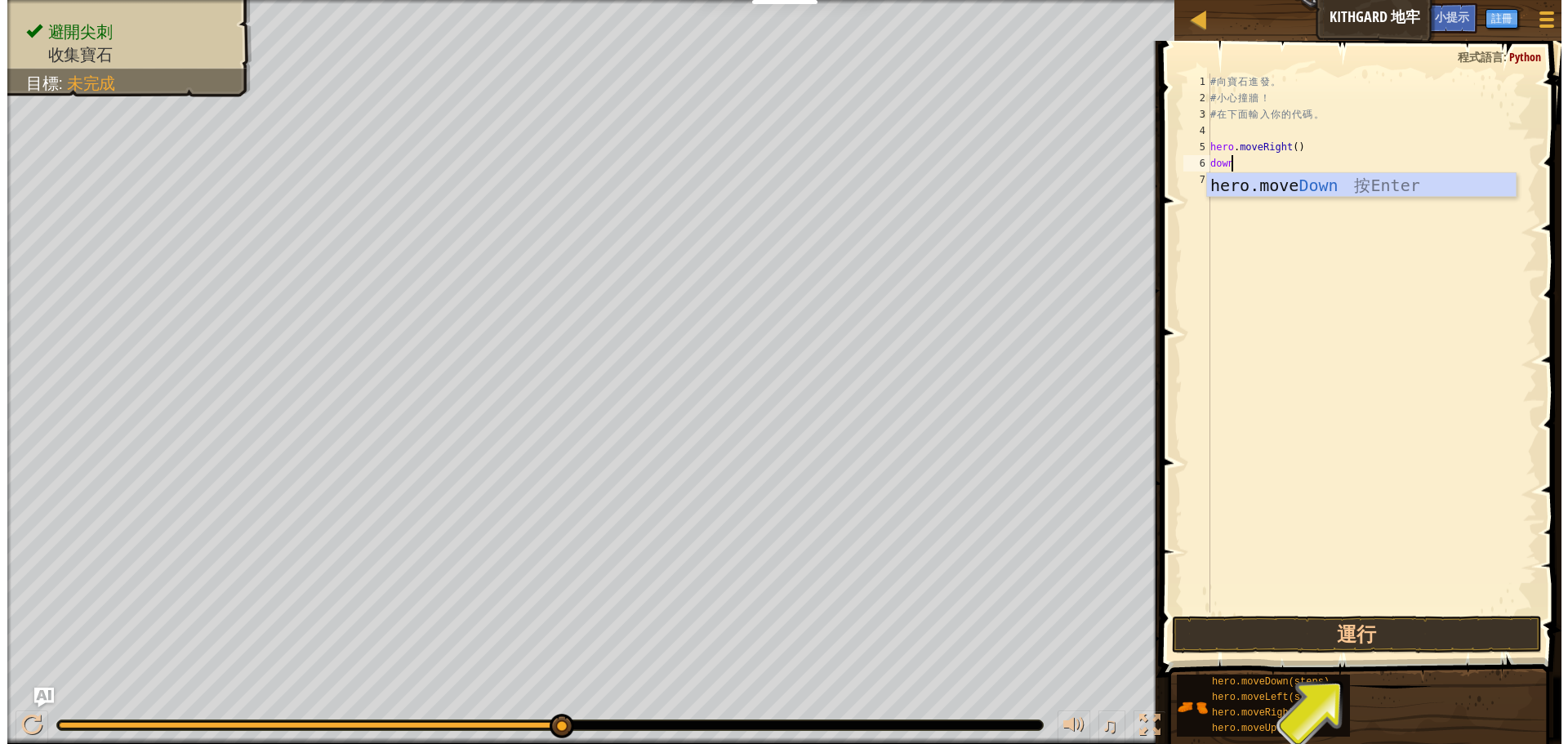
scroll to position [7, 0]
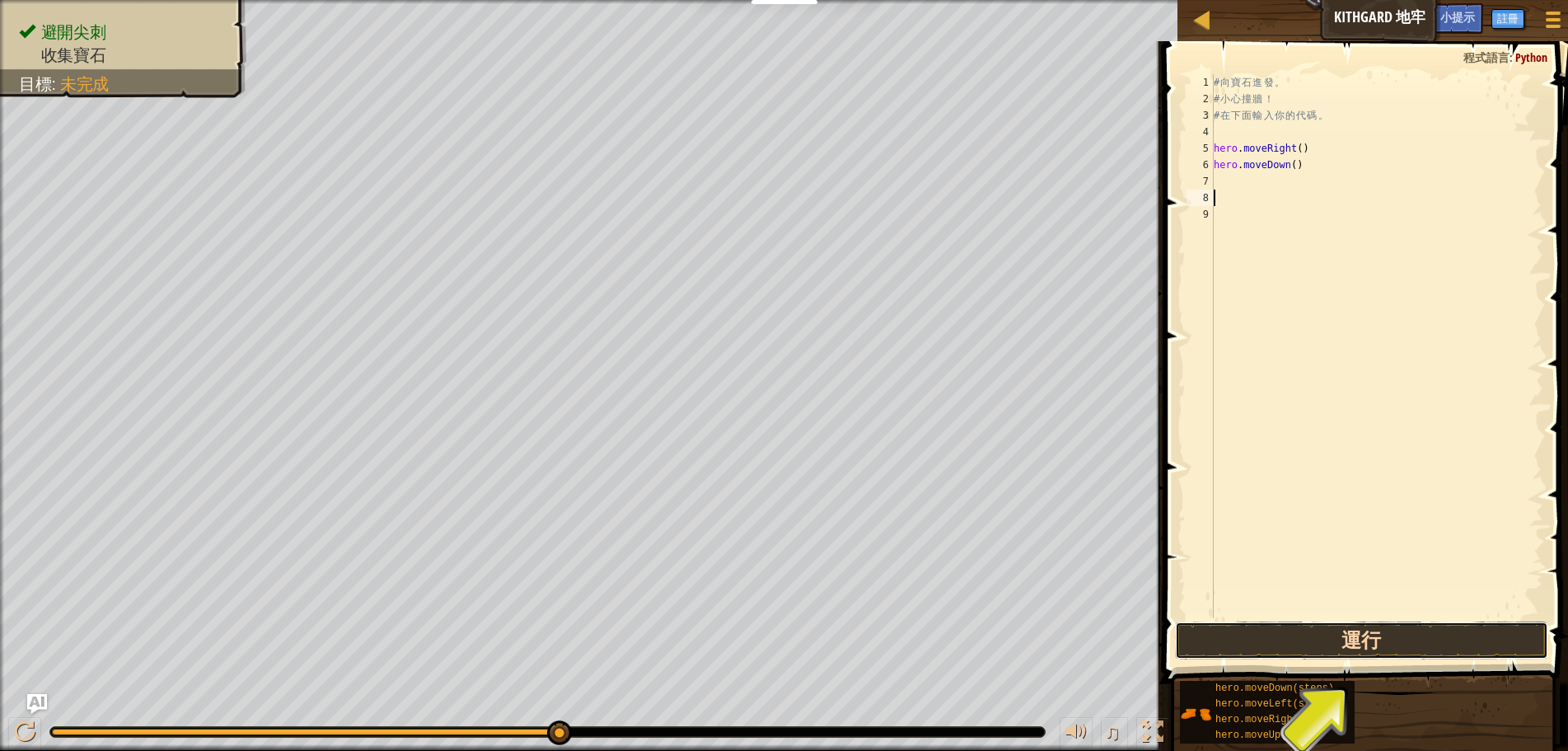
click at [1417, 642] on button "運行" at bounding box center [1362, 640] width 373 height 38
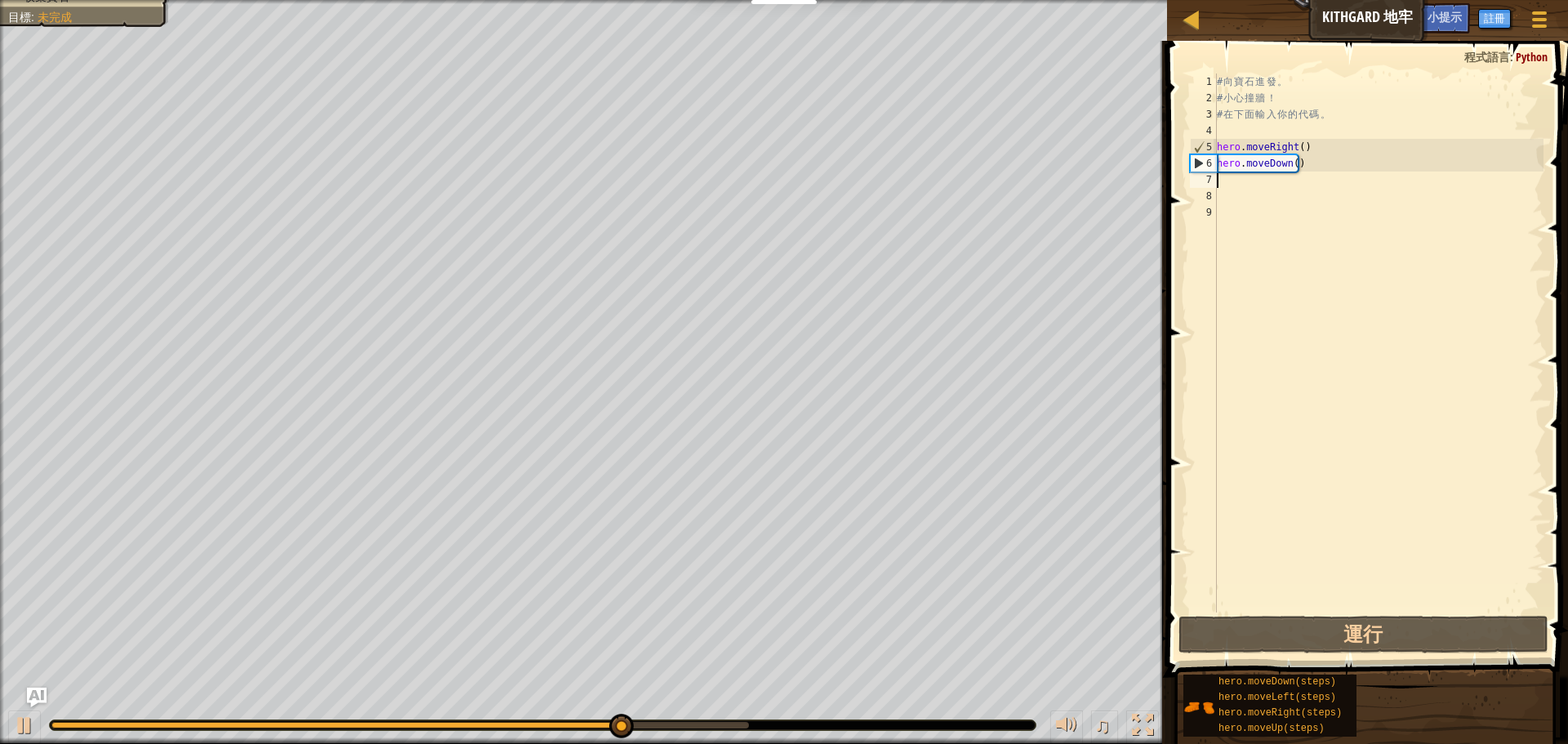
click at [1239, 179] on div "# 向 寶 石 進 發 。 # 小 心 撞 牆 ！ # 在 下 面 輸 入 你 的 代 碼 。 hero . moveRight ( ) hero . mov…" at bounding box center [1378, 359] width 330 height 572
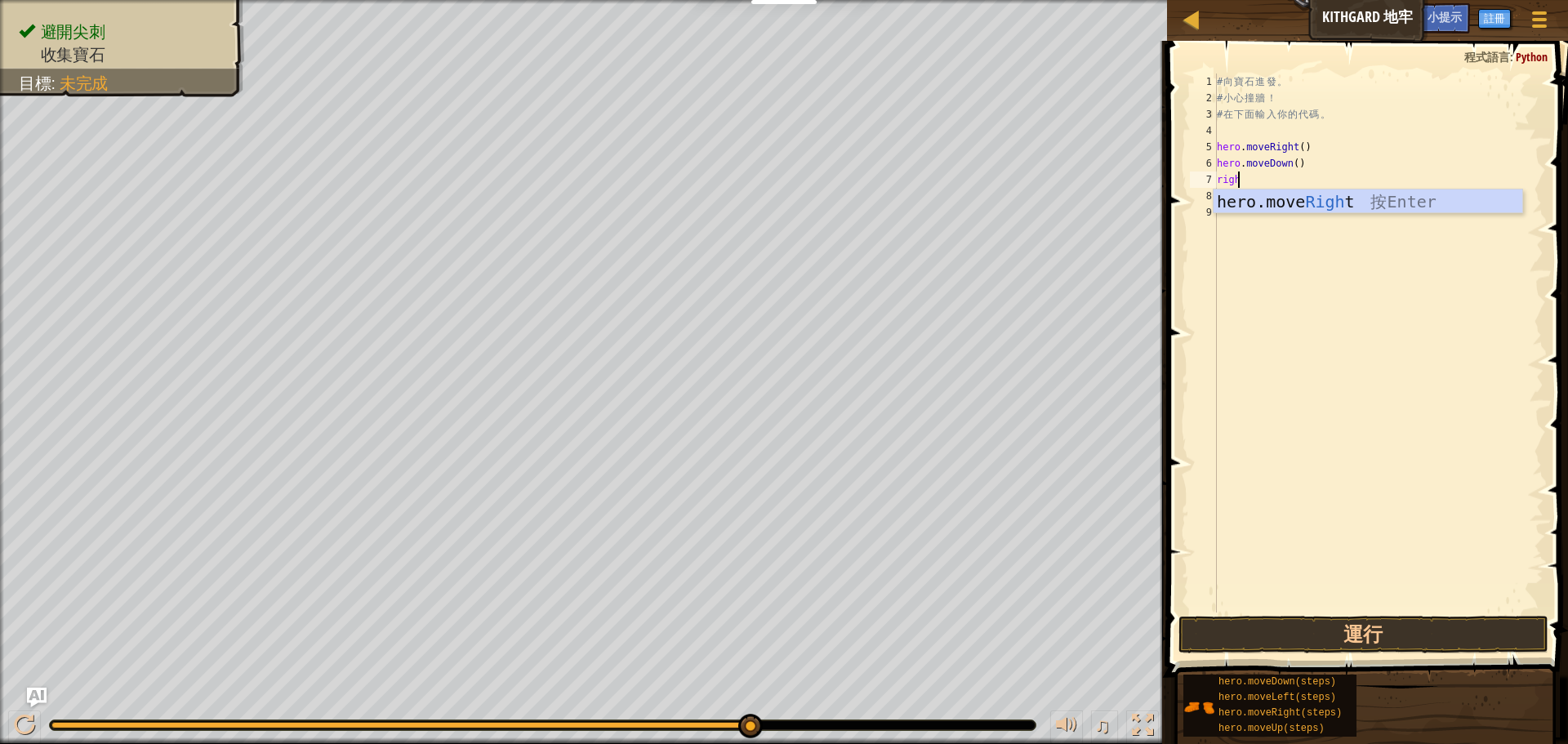
type textarea "right"
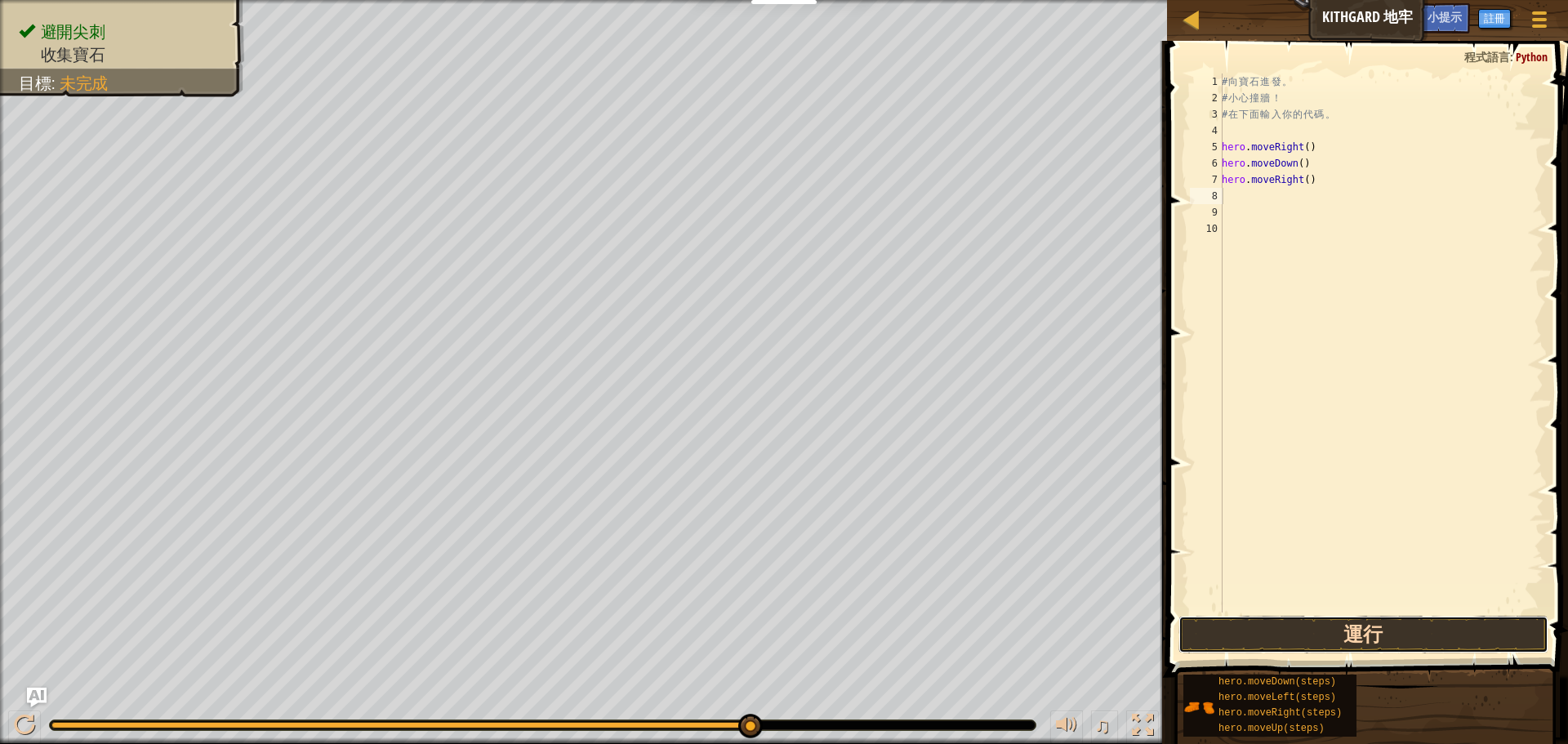
click at [1315, 636] on button "運行" at bounding box center [1364, 634] width 370 height 37
